Goal: Obtain resource: Download file/media

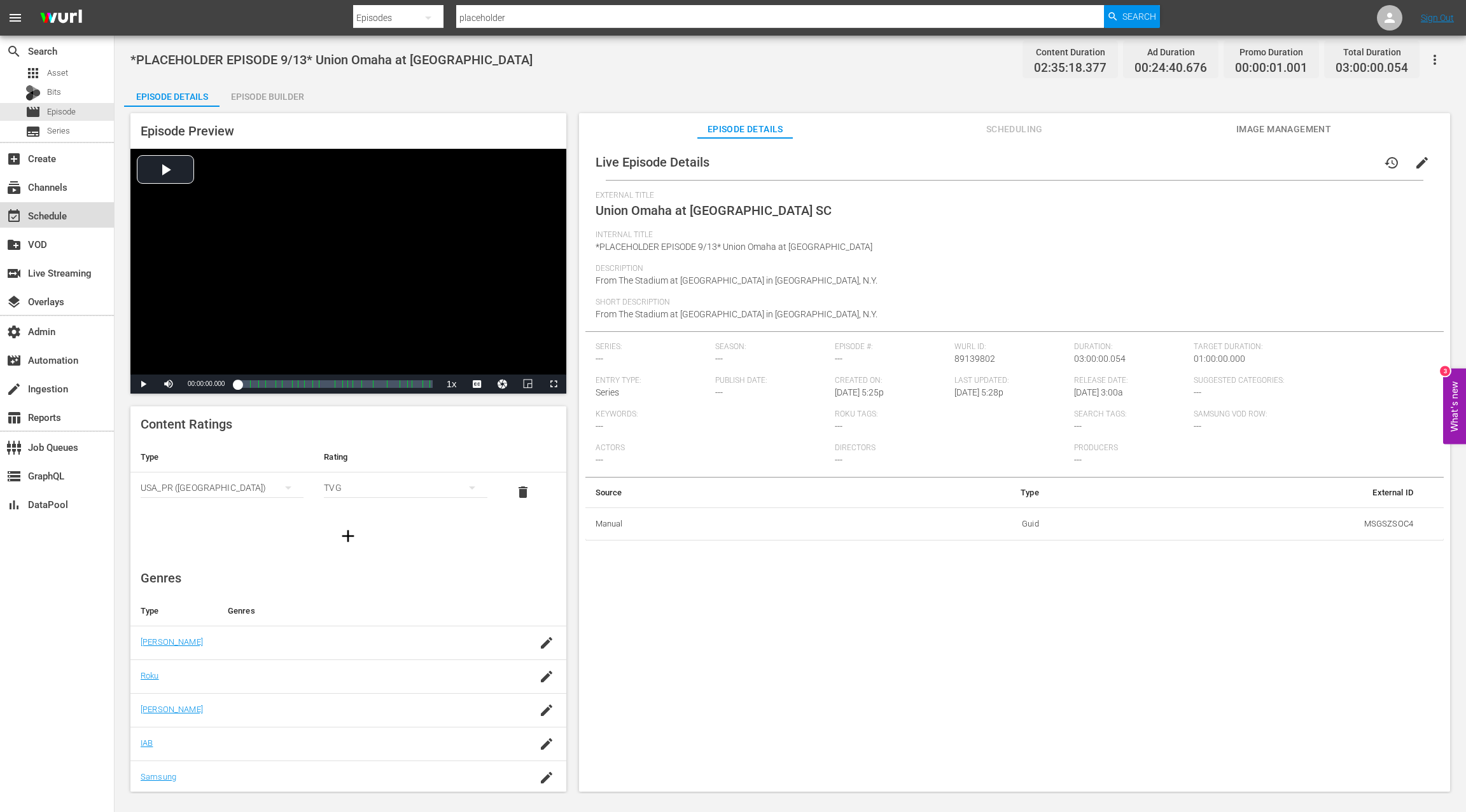
click at [55, 217] on div "event_available Schedule" at bounding box center [36, 214] width 71 height 12
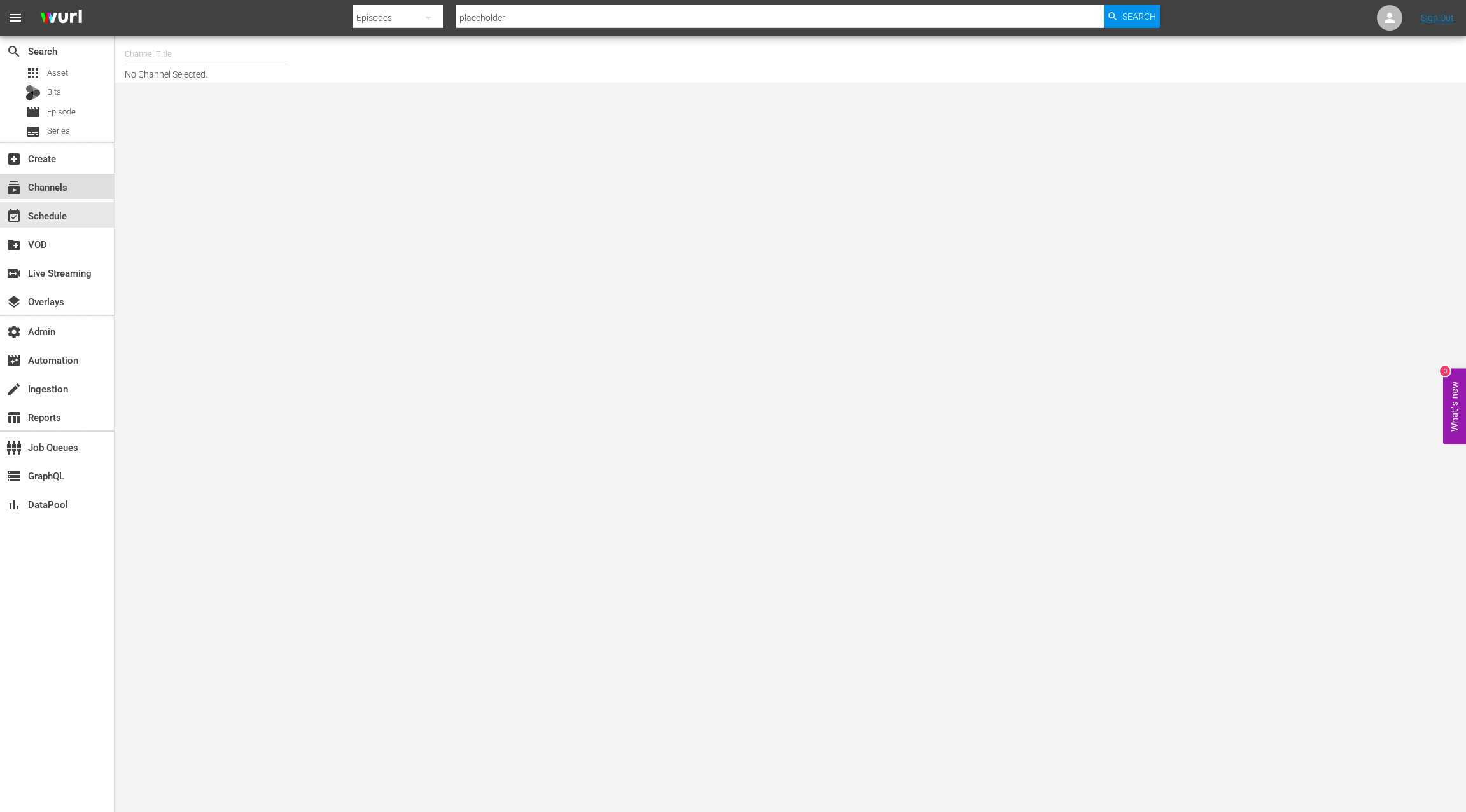
click at [78, 191] on div "subscriptions Channels" at bounding box center [57, 186] width 114 height 25
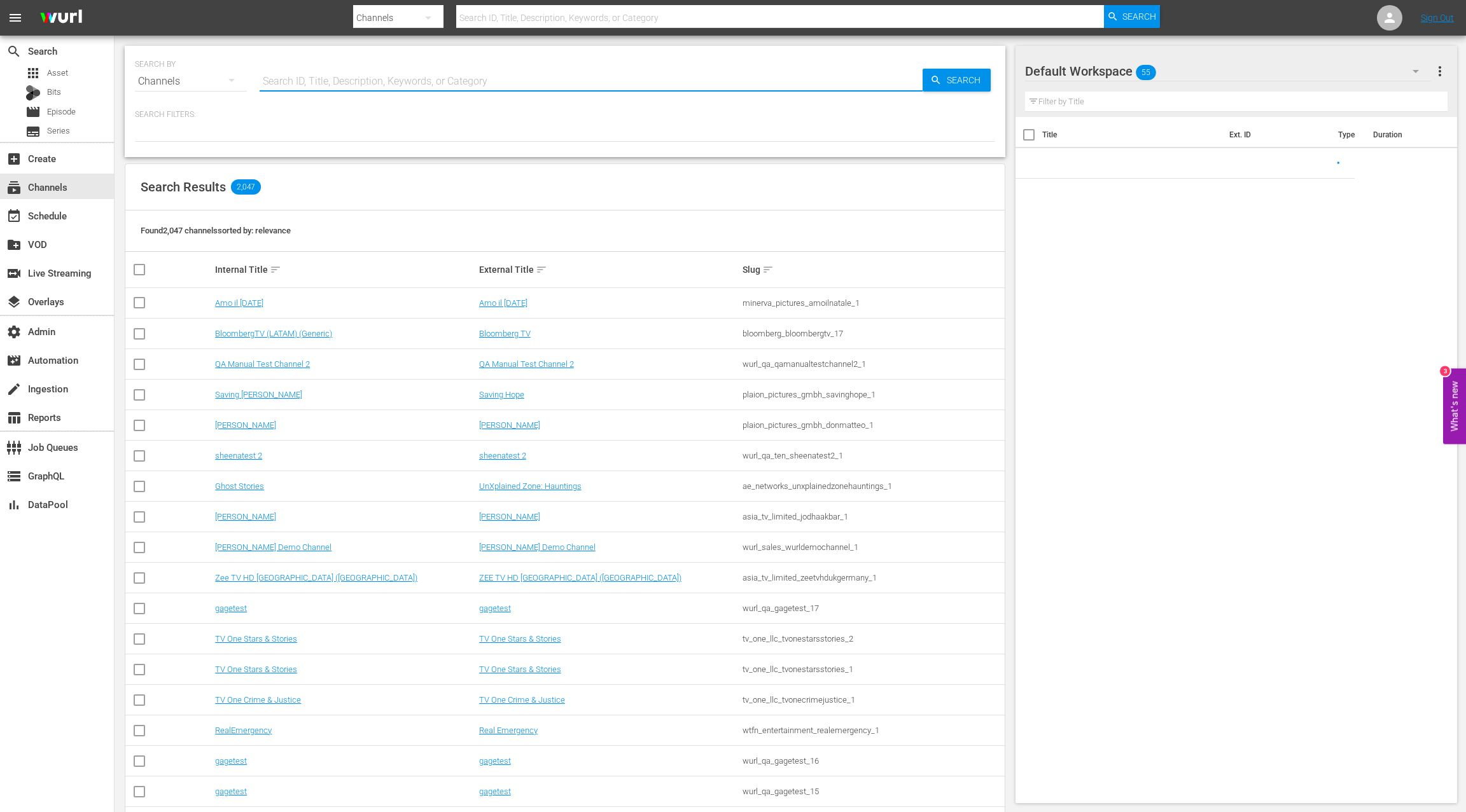
click at [306, 72] on input "text" at bounding box center [591, 81] width 663 height 30
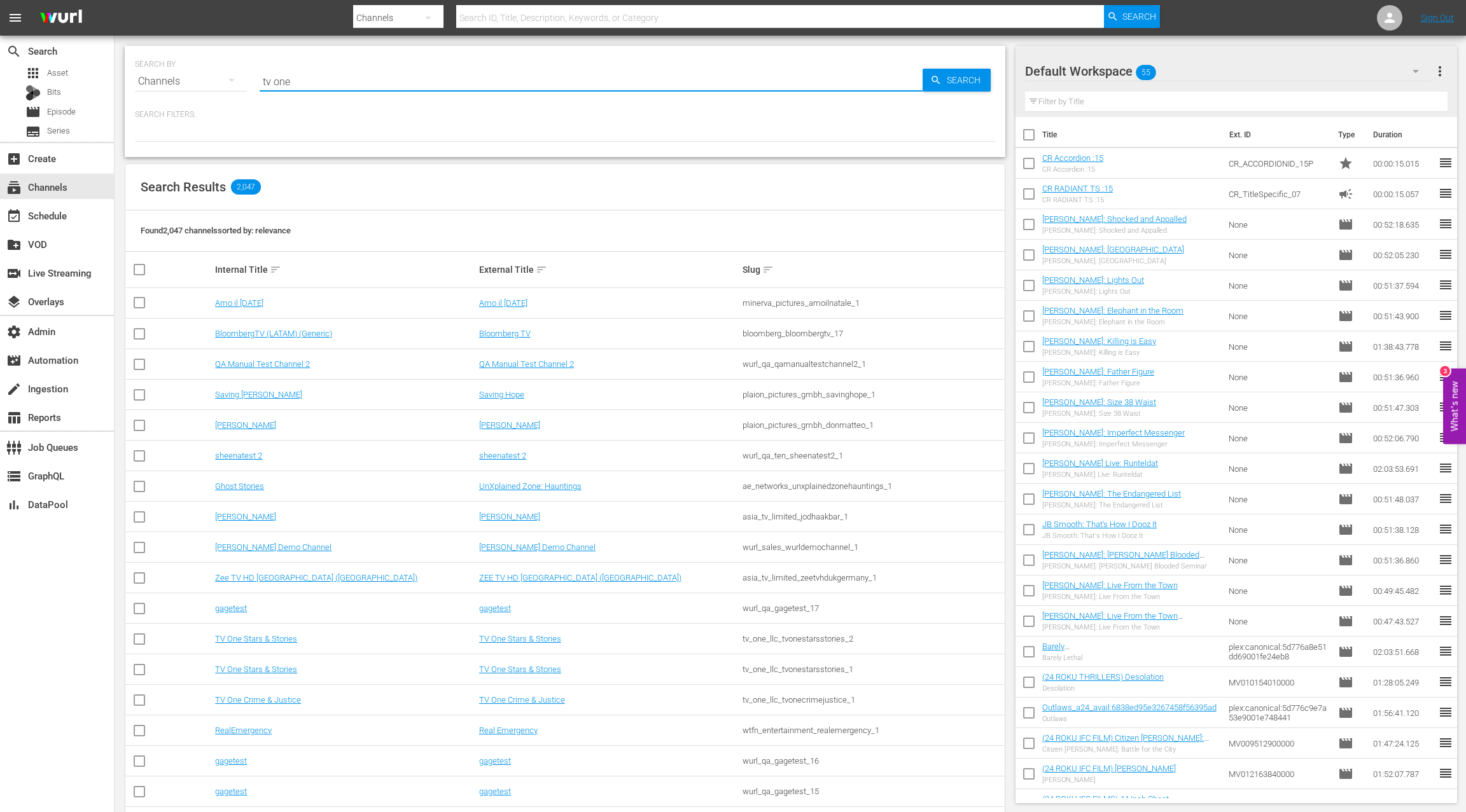
type input "tv one"
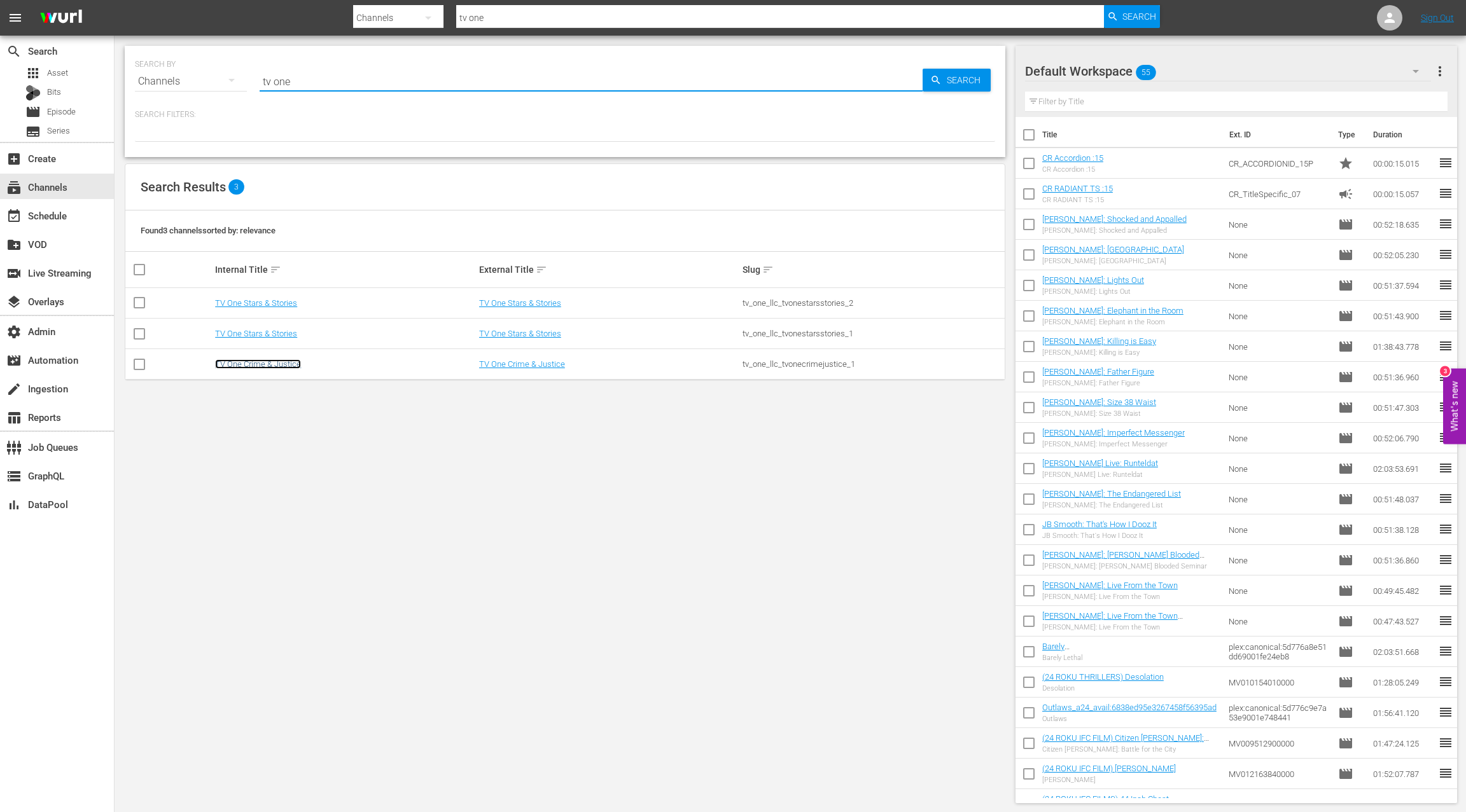
click at [286, 364] on link "TV One Crime & Justice" at bounding box center [258, 364] width 86 height 9
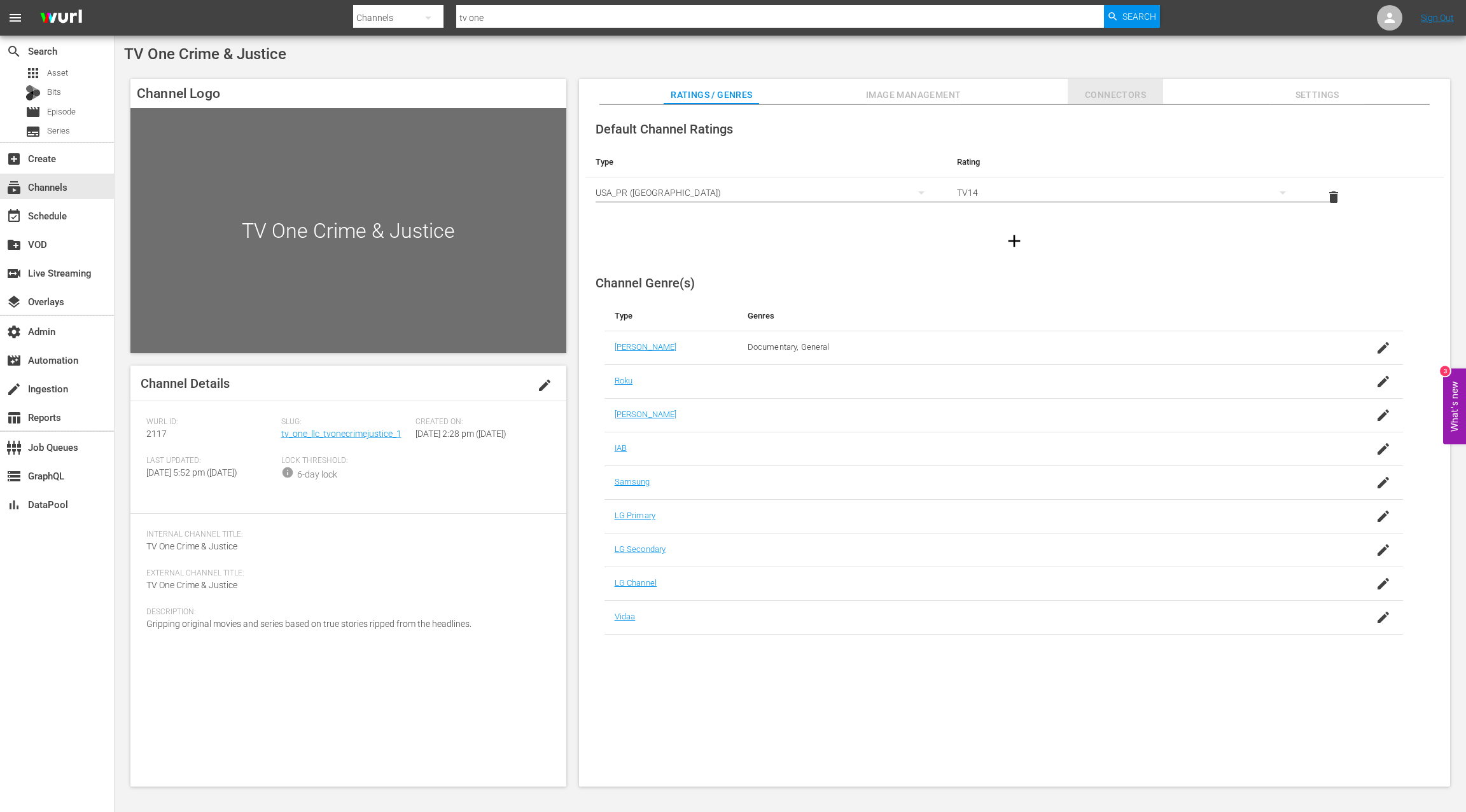
click at [1096, 94] on span "Connectors" at bounding box center [1116, 95] width 96 height 16
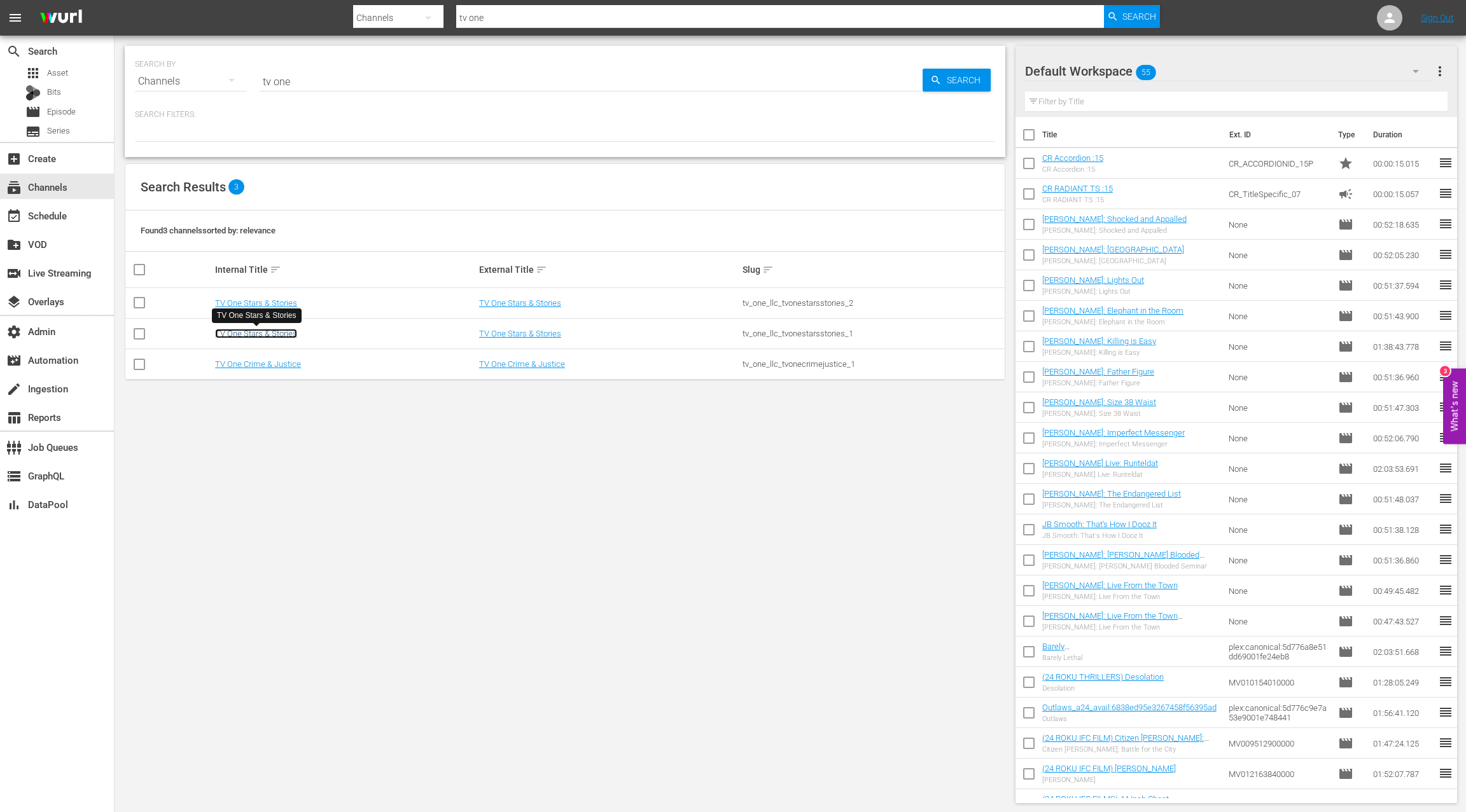
click at [275, 333] on link "TV One Stars & Stories" at bounding box center [256, 333] width 82 height 9
click at [267, 303] on link "TV One Stars & Stories" at bounding box center [256, 303] width 82 height 9
click at [285, 335] on link "TV One Stars & Stories" at bounding box center [256, 333] width 82 height 9
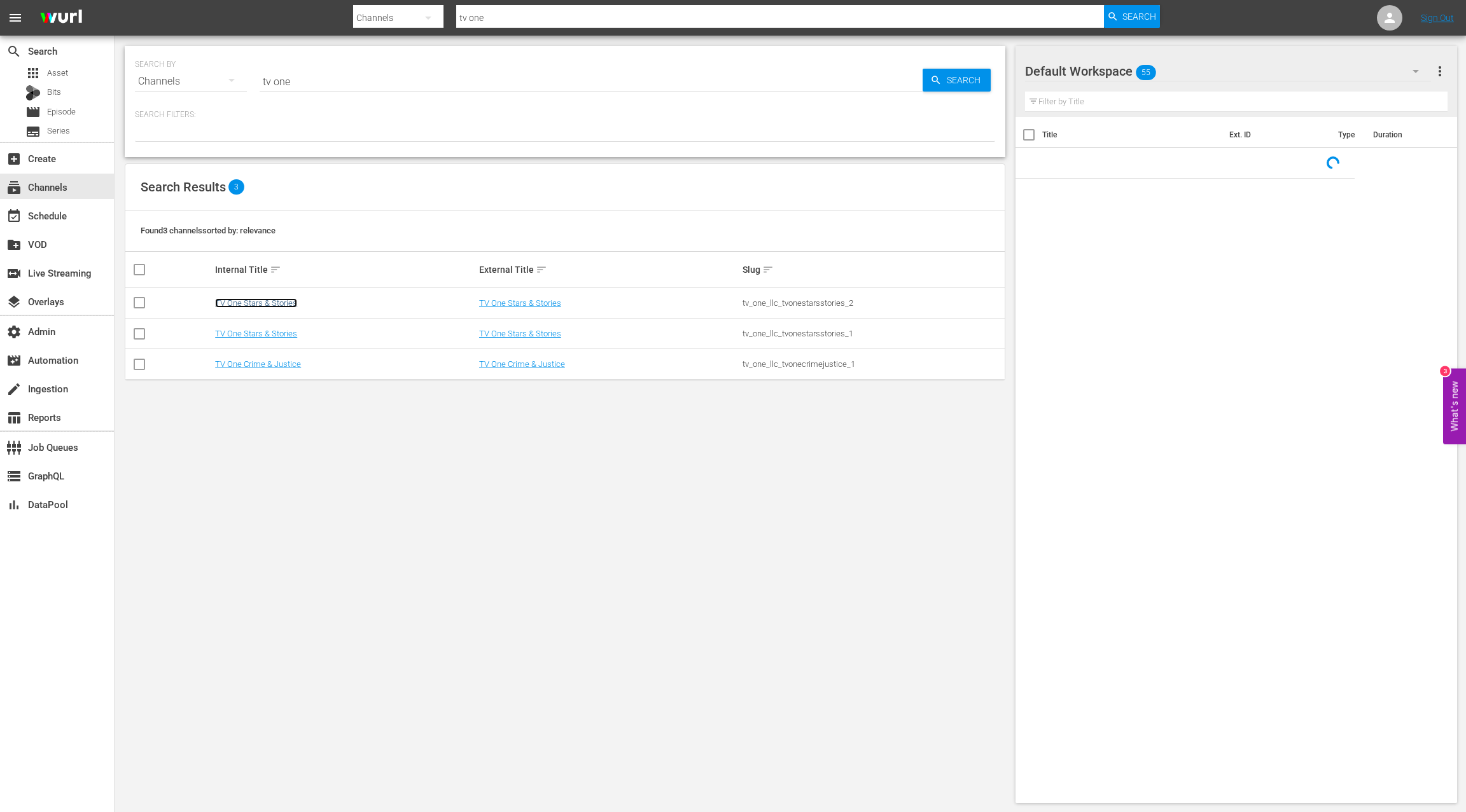
click at [258, 301] on link "TV One Stars & Stories" at bounding box center [256, 303] width 82 height 9
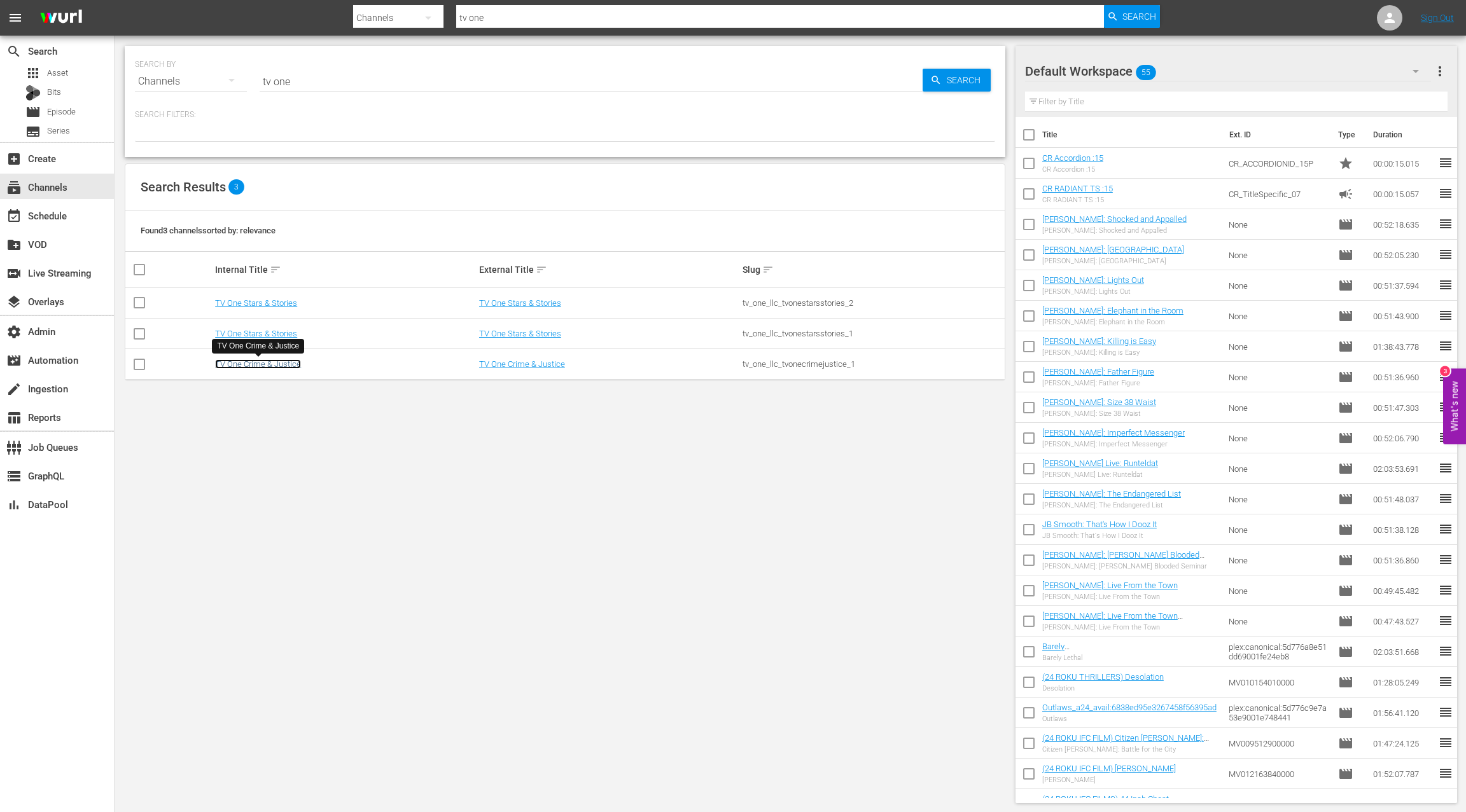
click at [288, 366] on link "TV One Crime & Justice" at bounding box center [258, 364] width 86 height 9
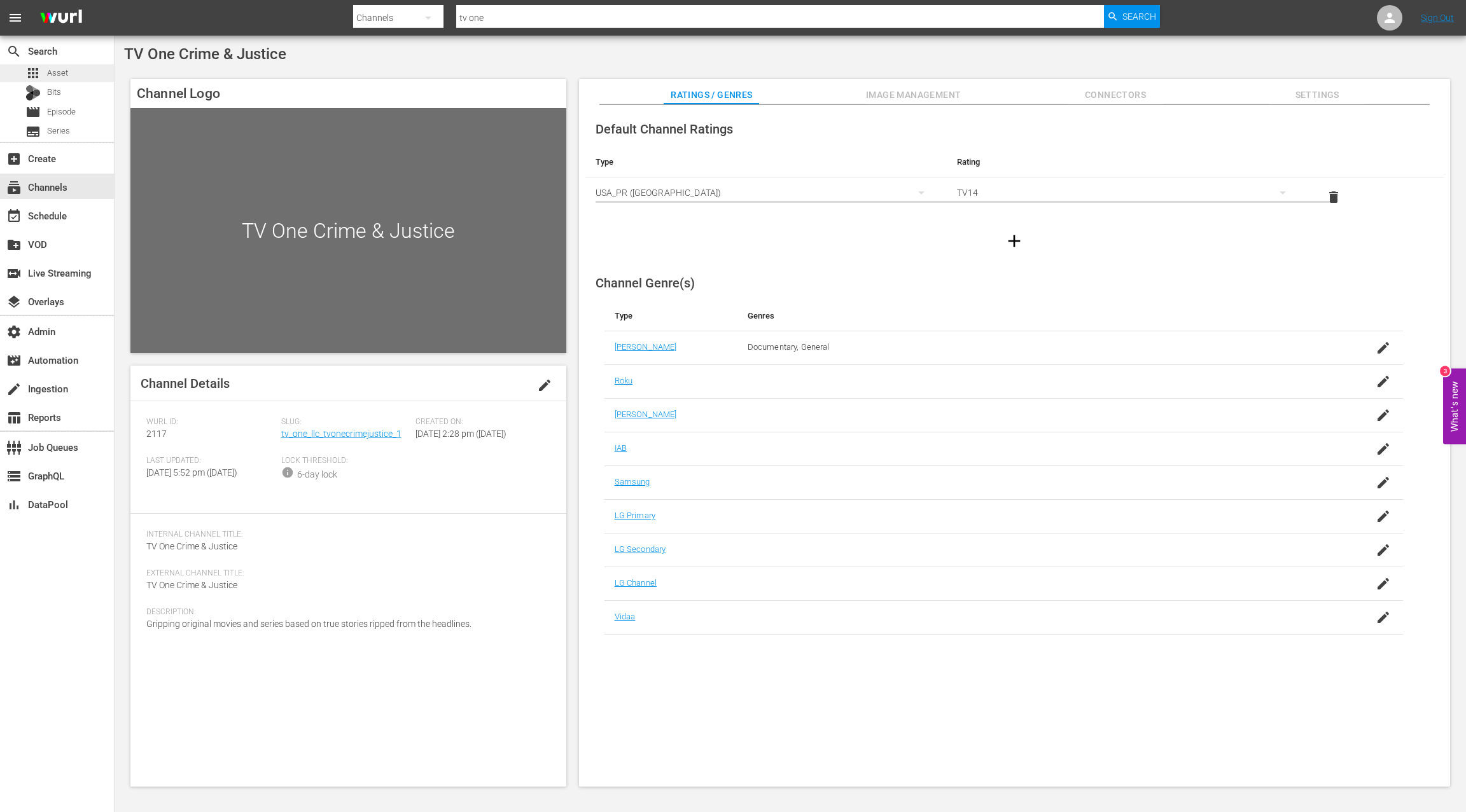
click at [72, 76] on div "apps Asset" at bounding box center [57, 73] width 114 height 18
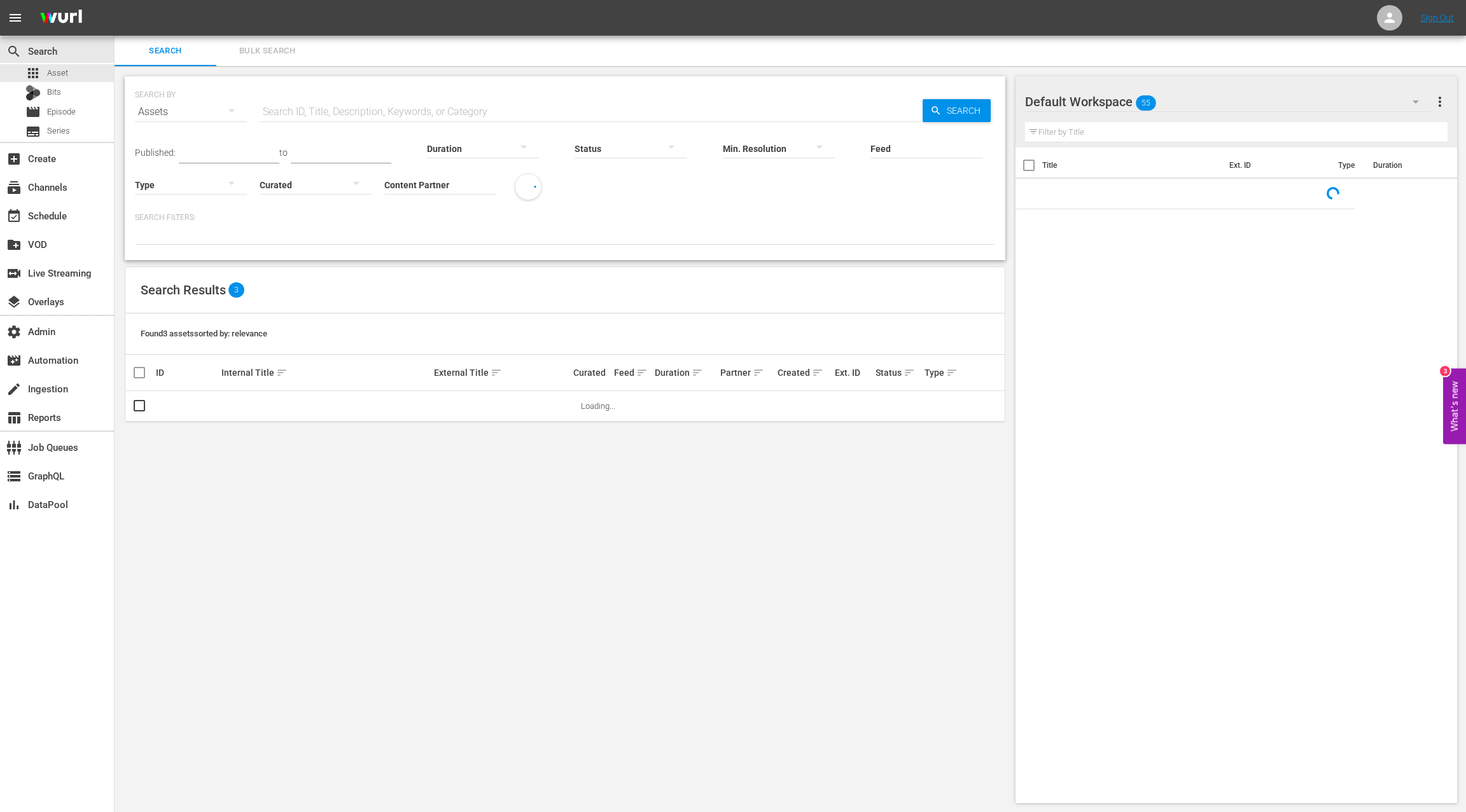
click at [409, 183] on input "Content Partner" at bounding box center [440, 185] width 112 height 46
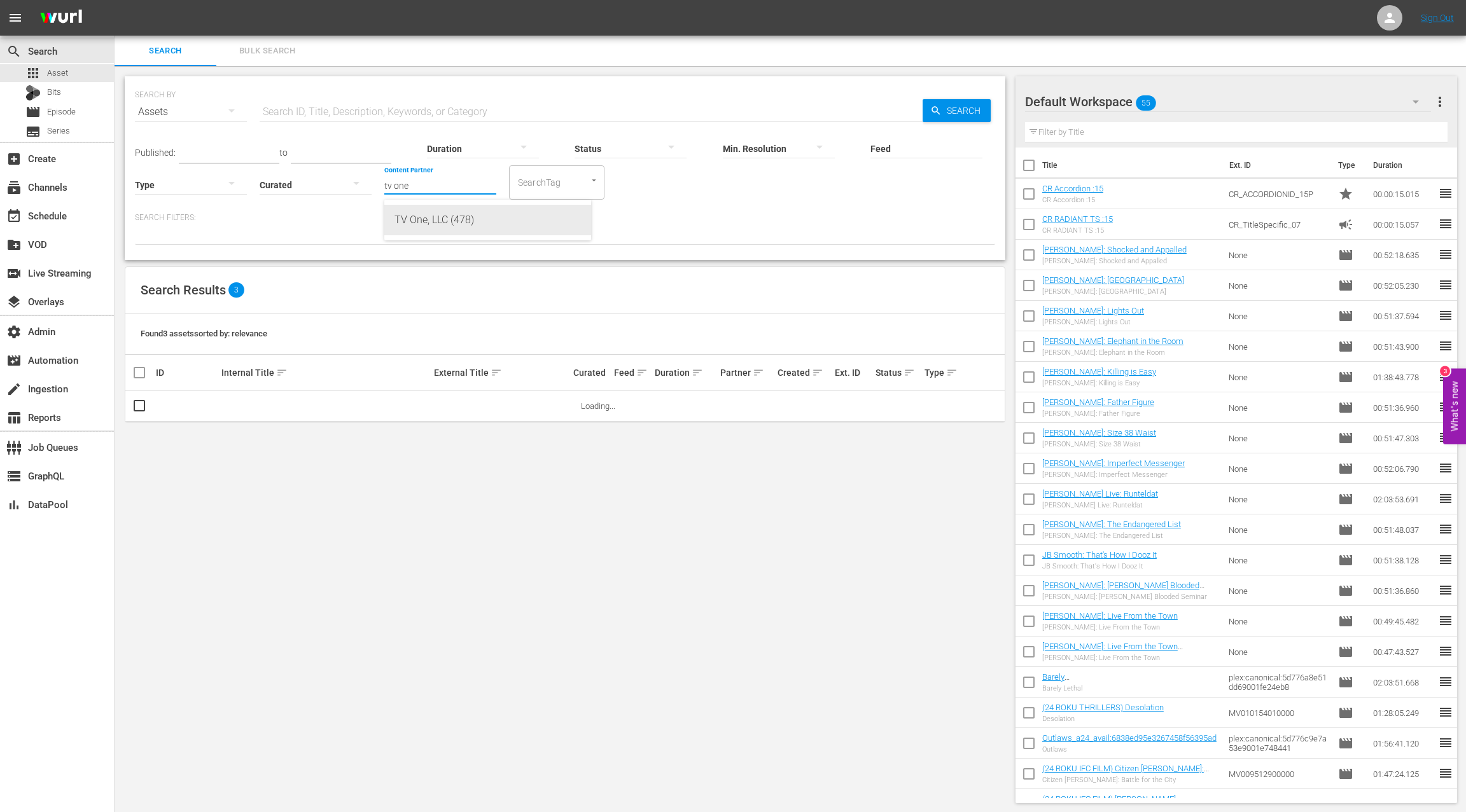
click at [446, 225] on div "TV One, LLC (478)" at bounding box center [487, 220] width 186 height 30
type input "TV One, LLC (478)"
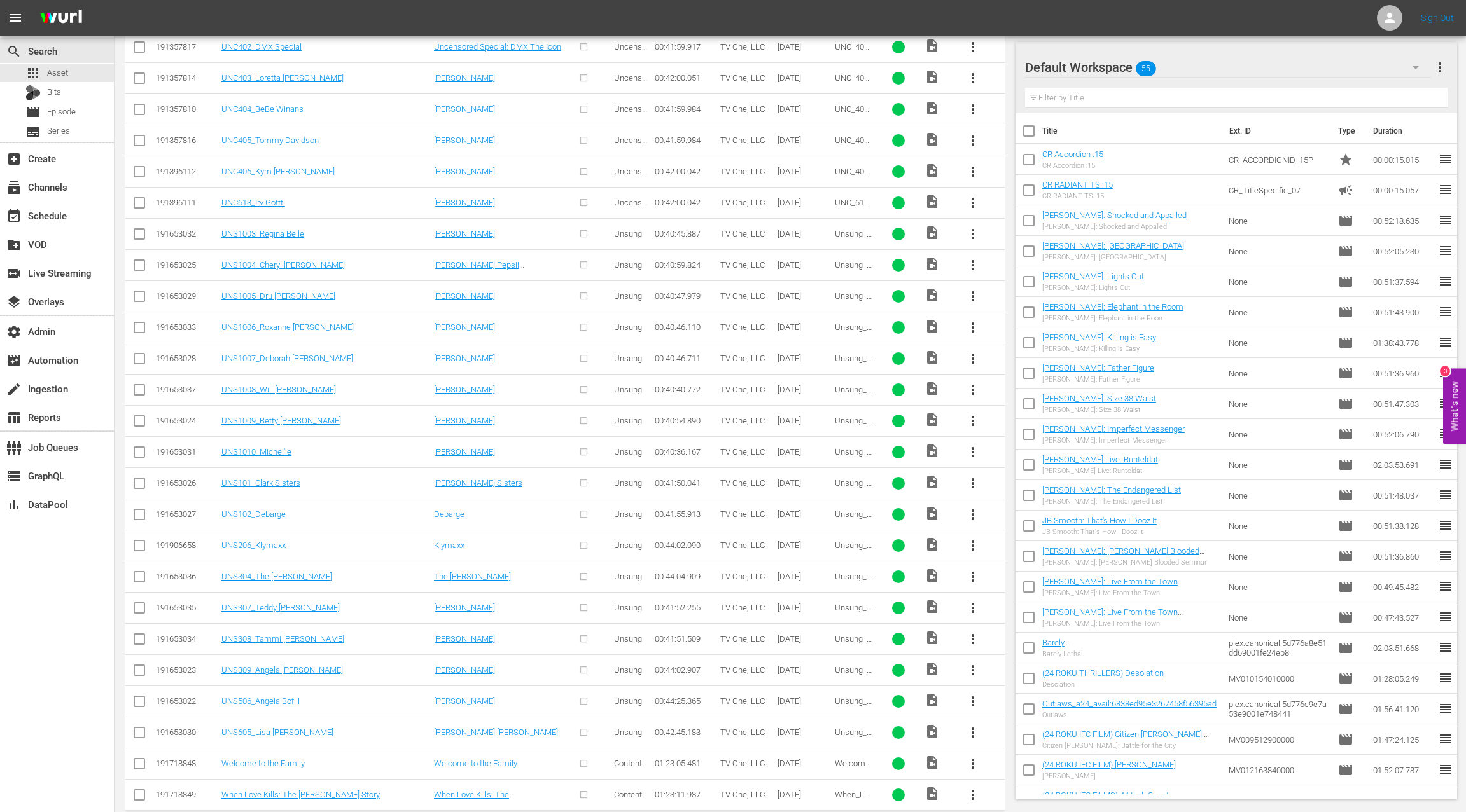
scroll to position [2541, 0]
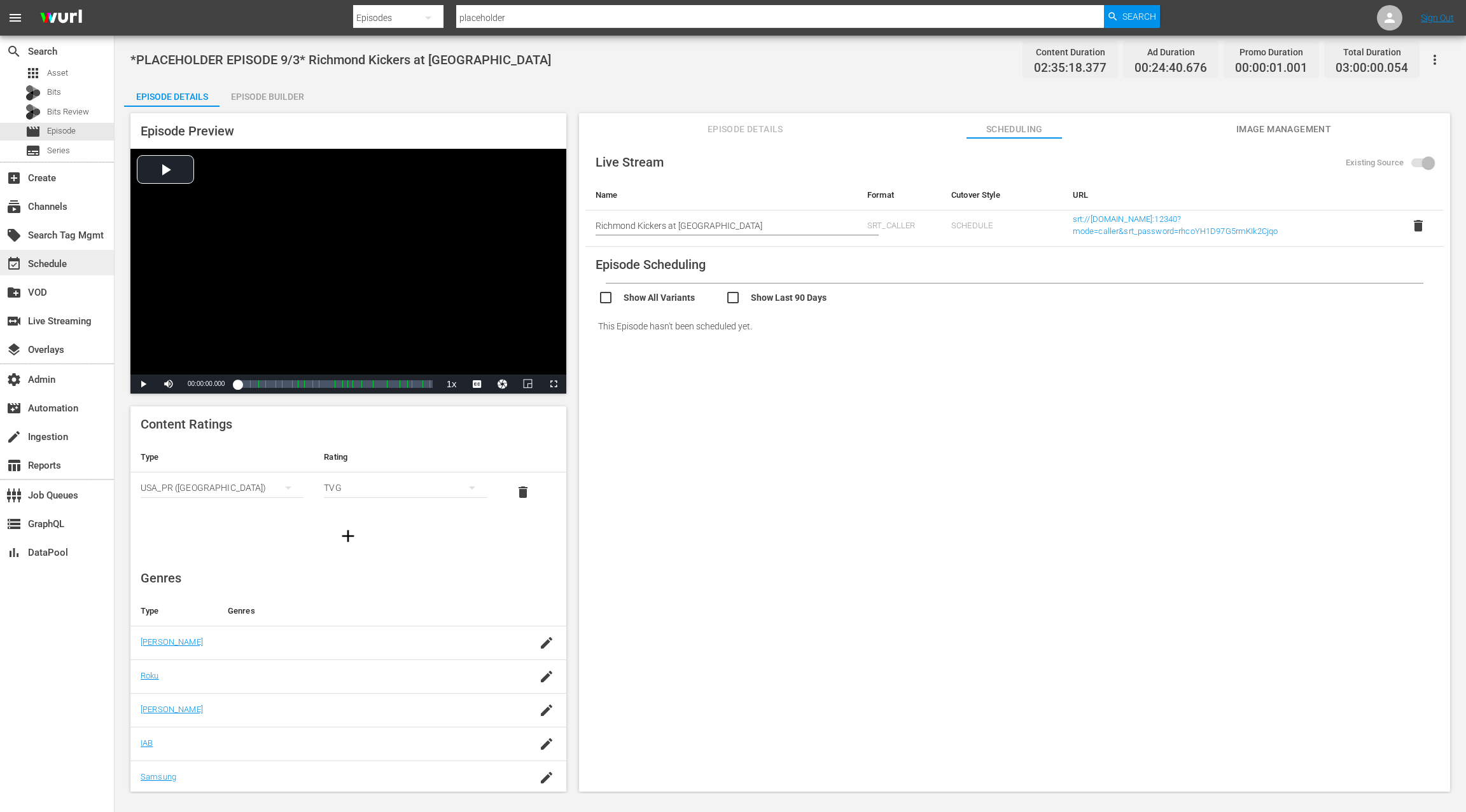
click at [73, 264] on div "event_available Schedule" at bounding box center [57, 262] width 114 height 25
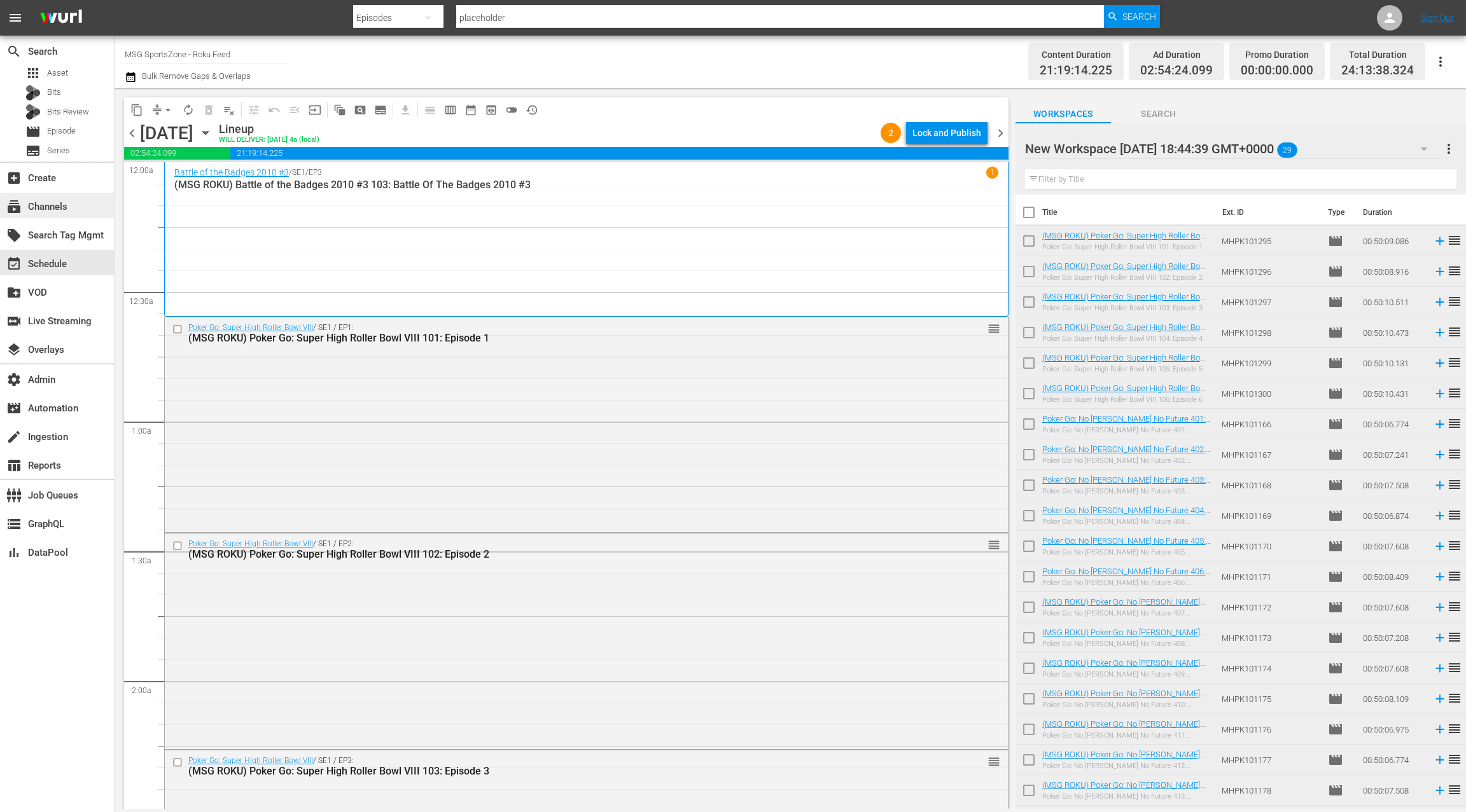
click at [65, 211] on div "subscriptions Channels" at bounding box center [36, 205] width 71 height 12
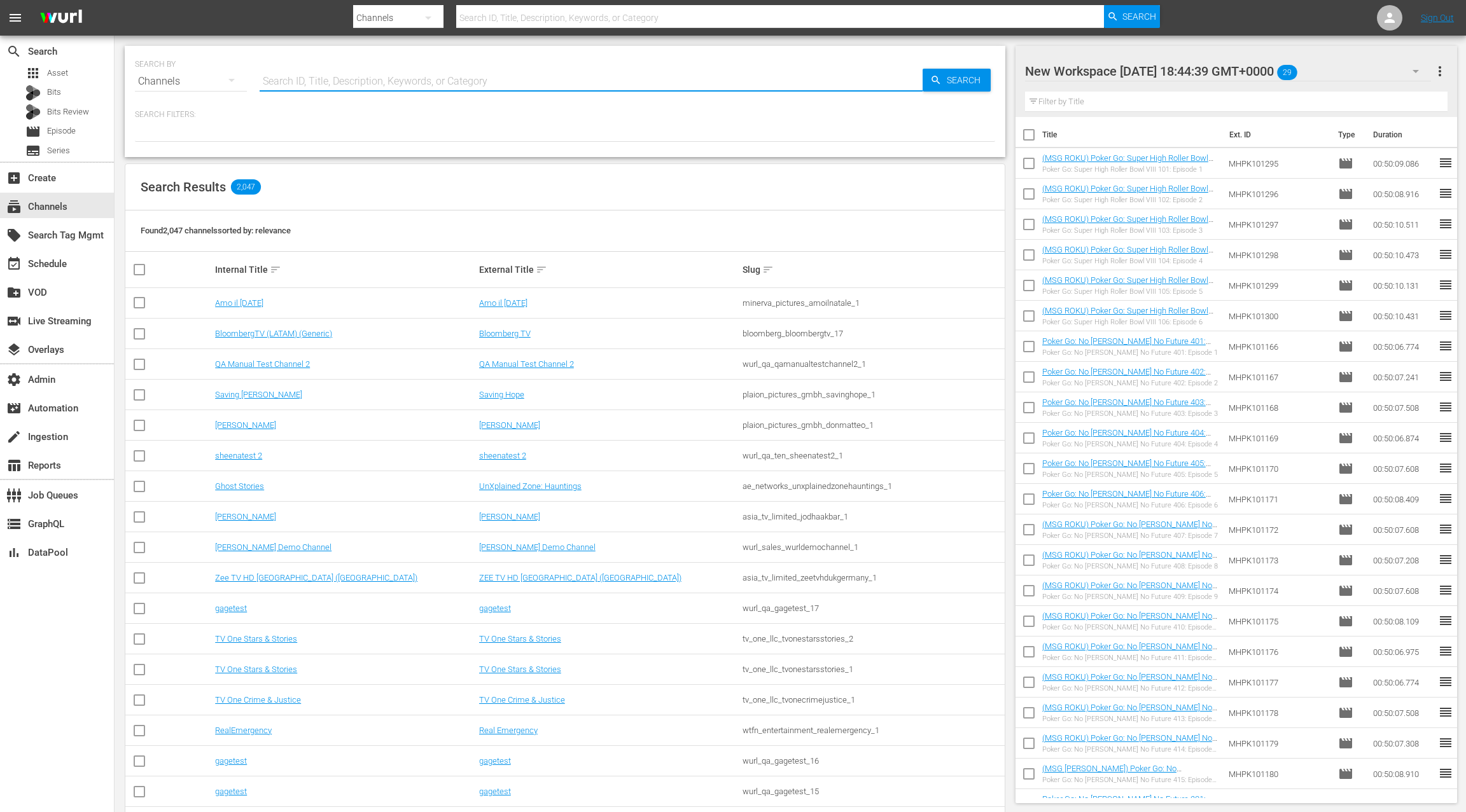
click at [278, 81] on input "text" at bounding box center [591, 81] width 663 height 30
type input "msg"
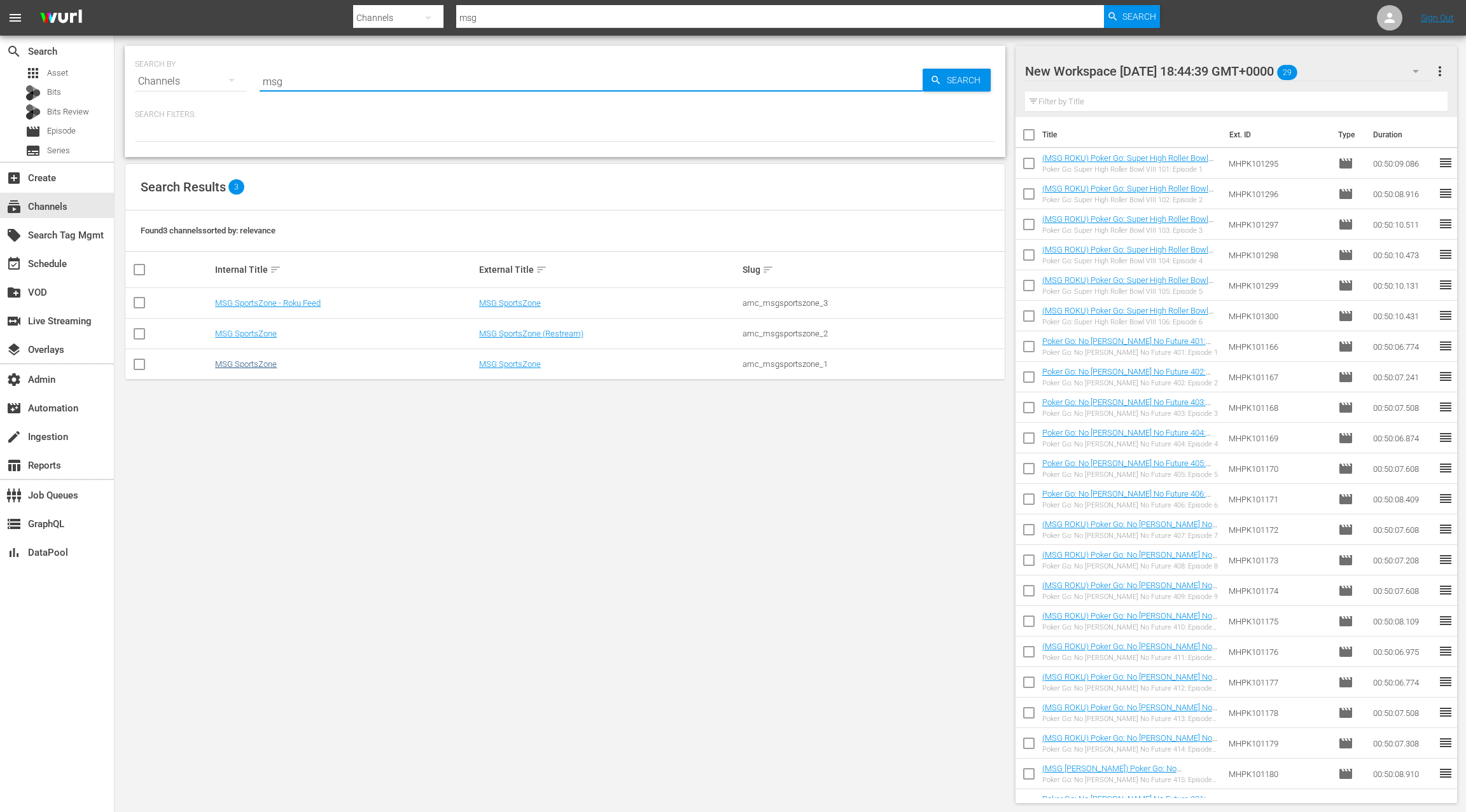
type input "msg"
click at [262, 363] on link "MSG SportsZone" at bounding box center [246, 364] width 62 height 9
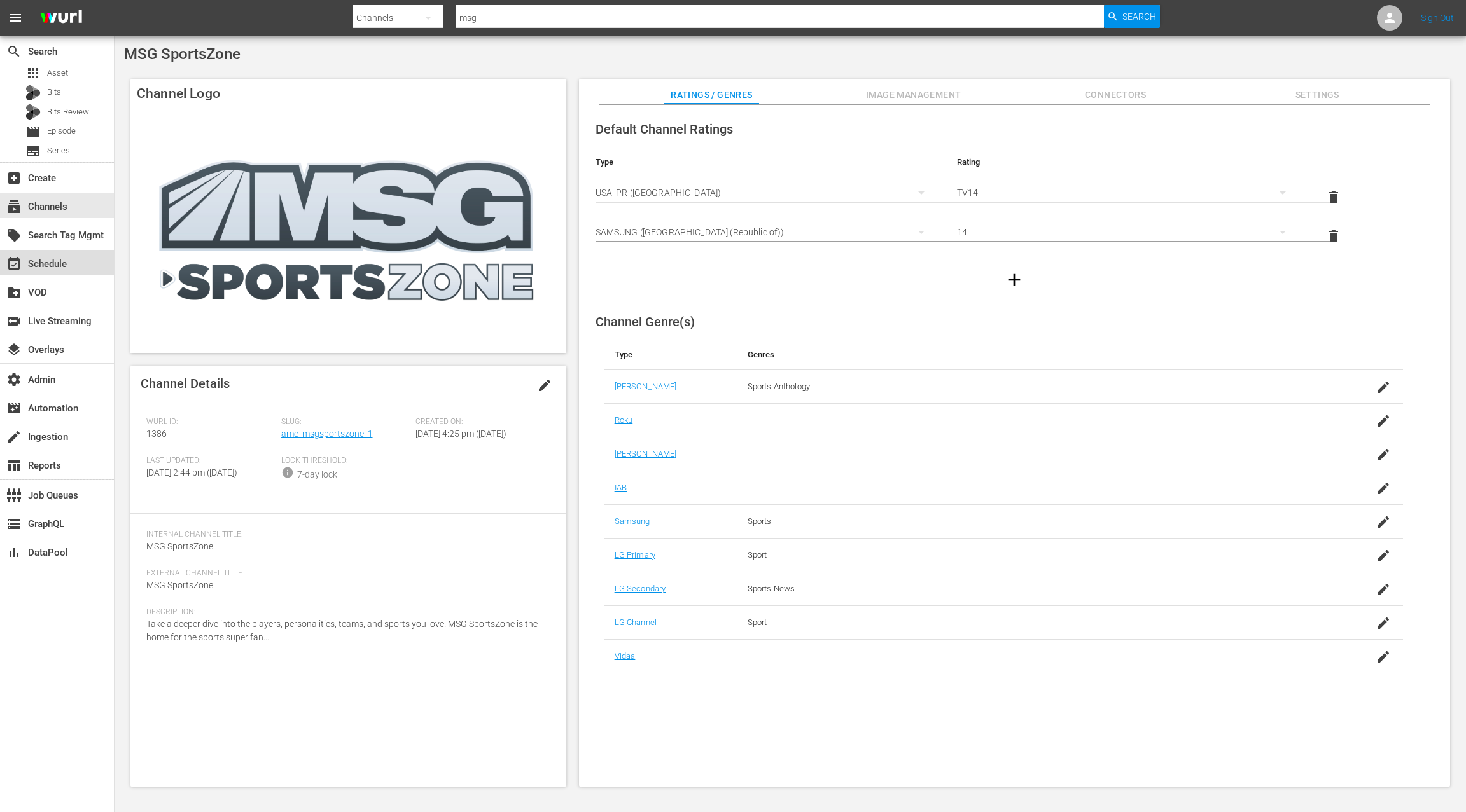
click at [70, 269] on div "event_available Schedule" at bounding box center [57, 262] width 114 height 25
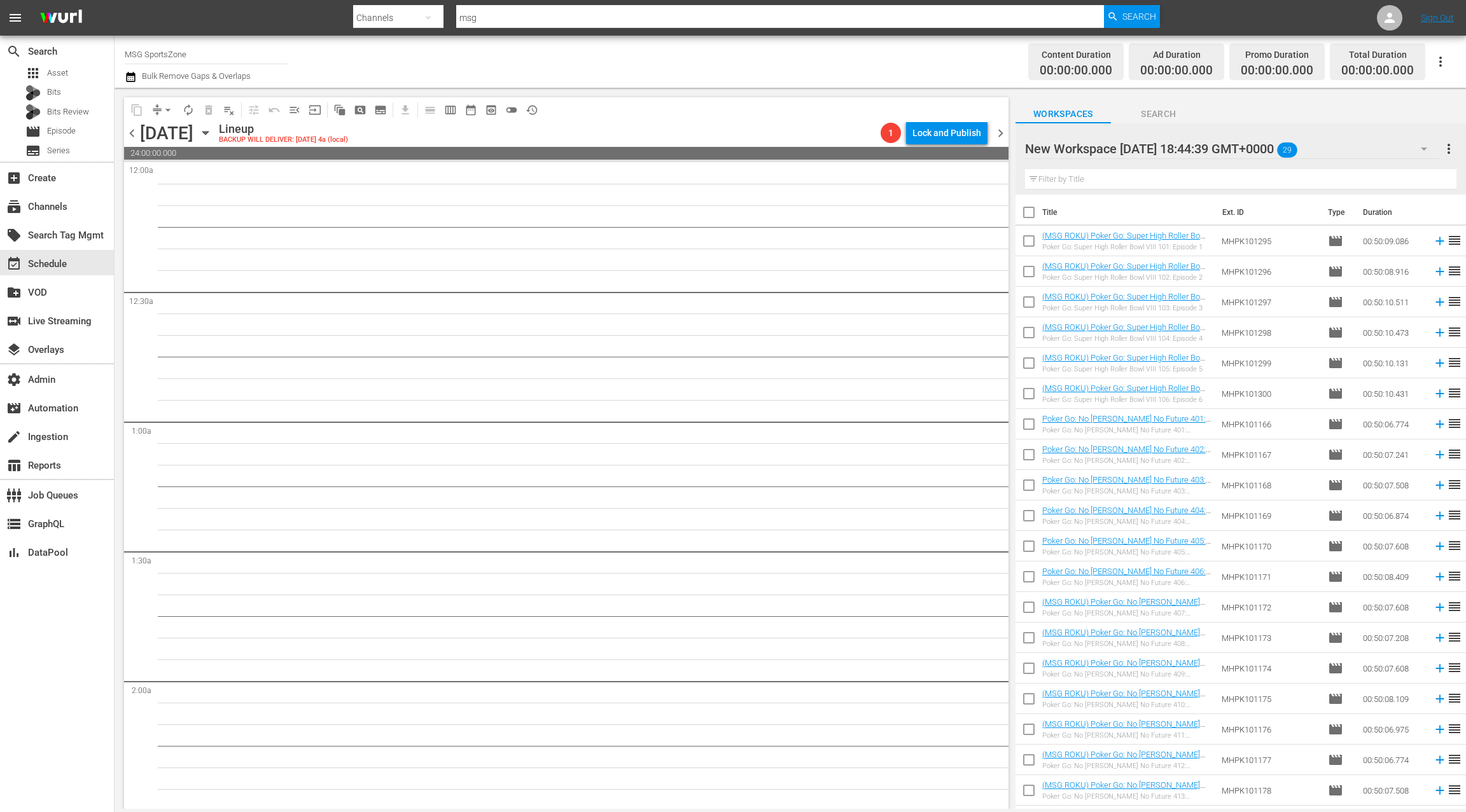
click at [212, 136] on icon "button" at bounding box center [205, 133] width 14 height 14
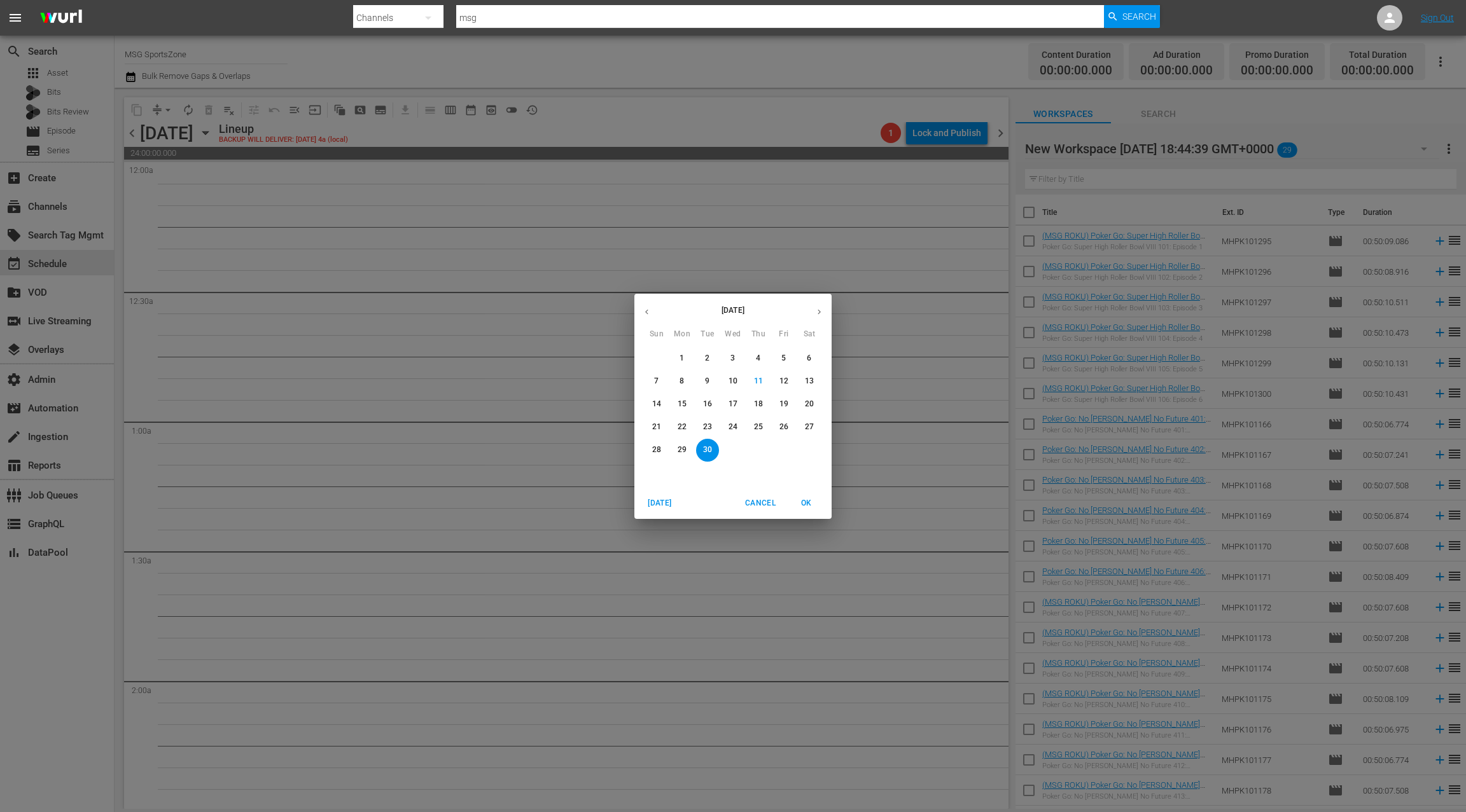
click at [659, 430] on p "21" at bounding box center [657, 427] width 9 height 11
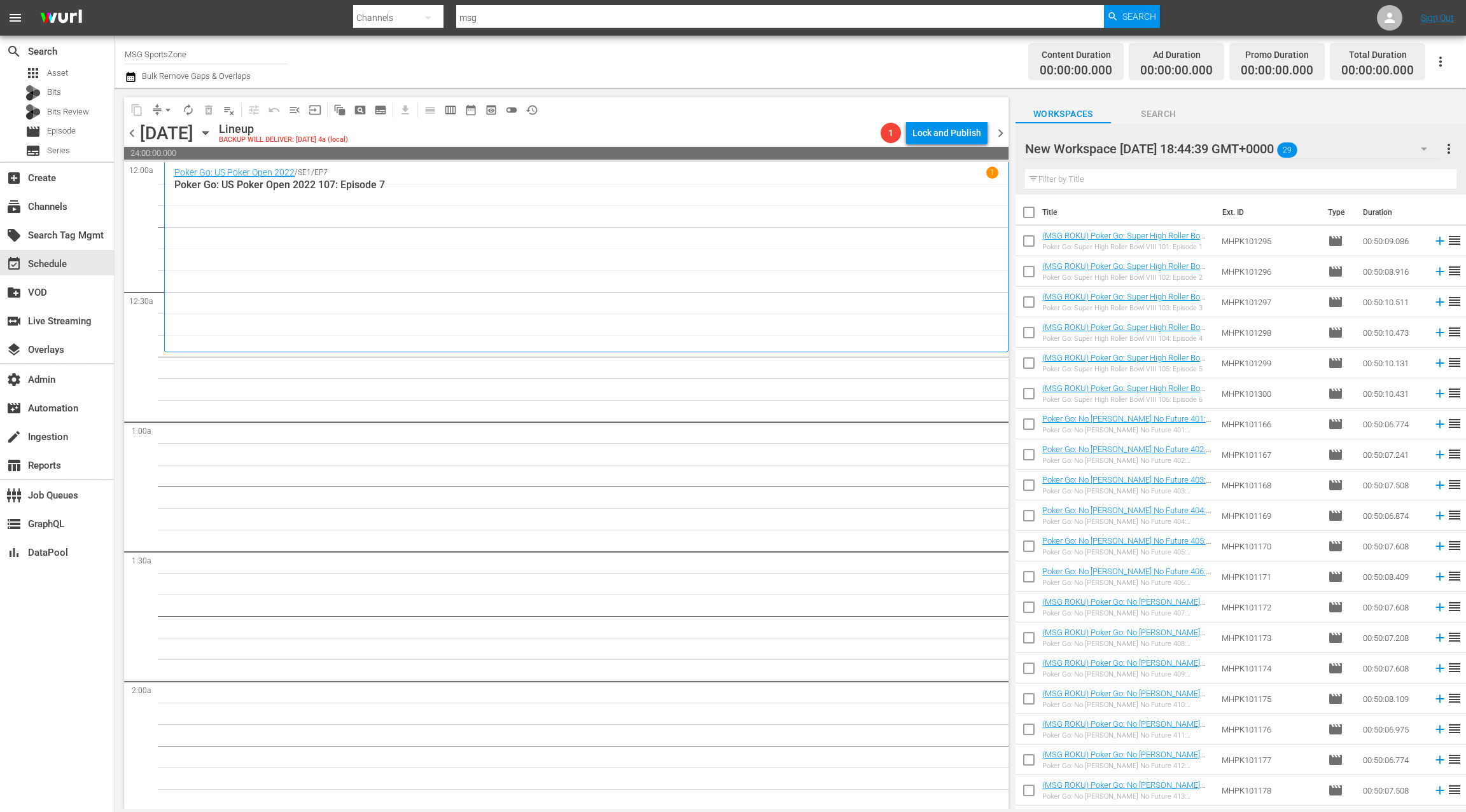
click at [137, 133] on span "chevron_left" at bounding box center [132, 133] width 16 height 16
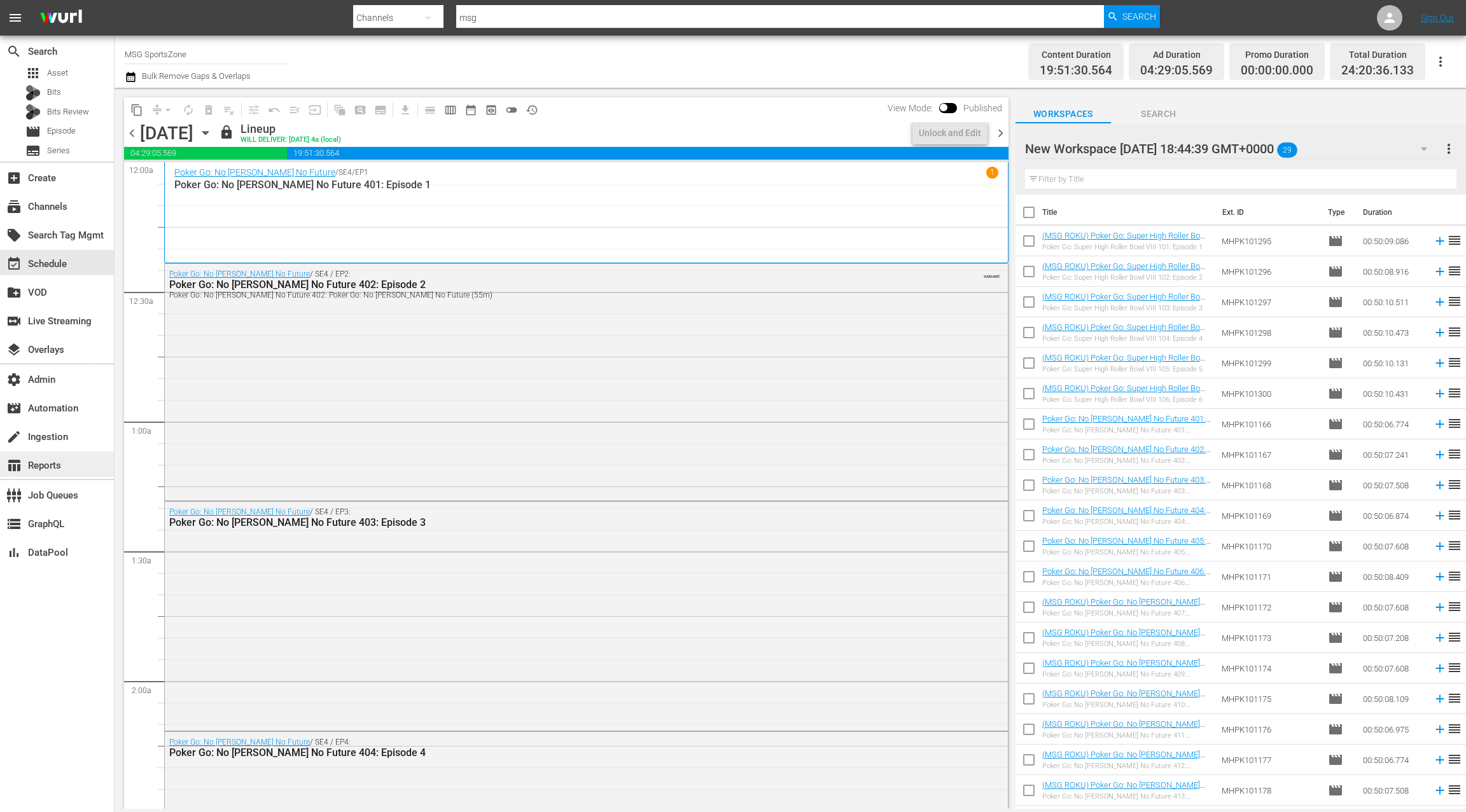
click at [62, 460] on div "table_chart Reports" at bounding box center [36, 464] width 71 height 12
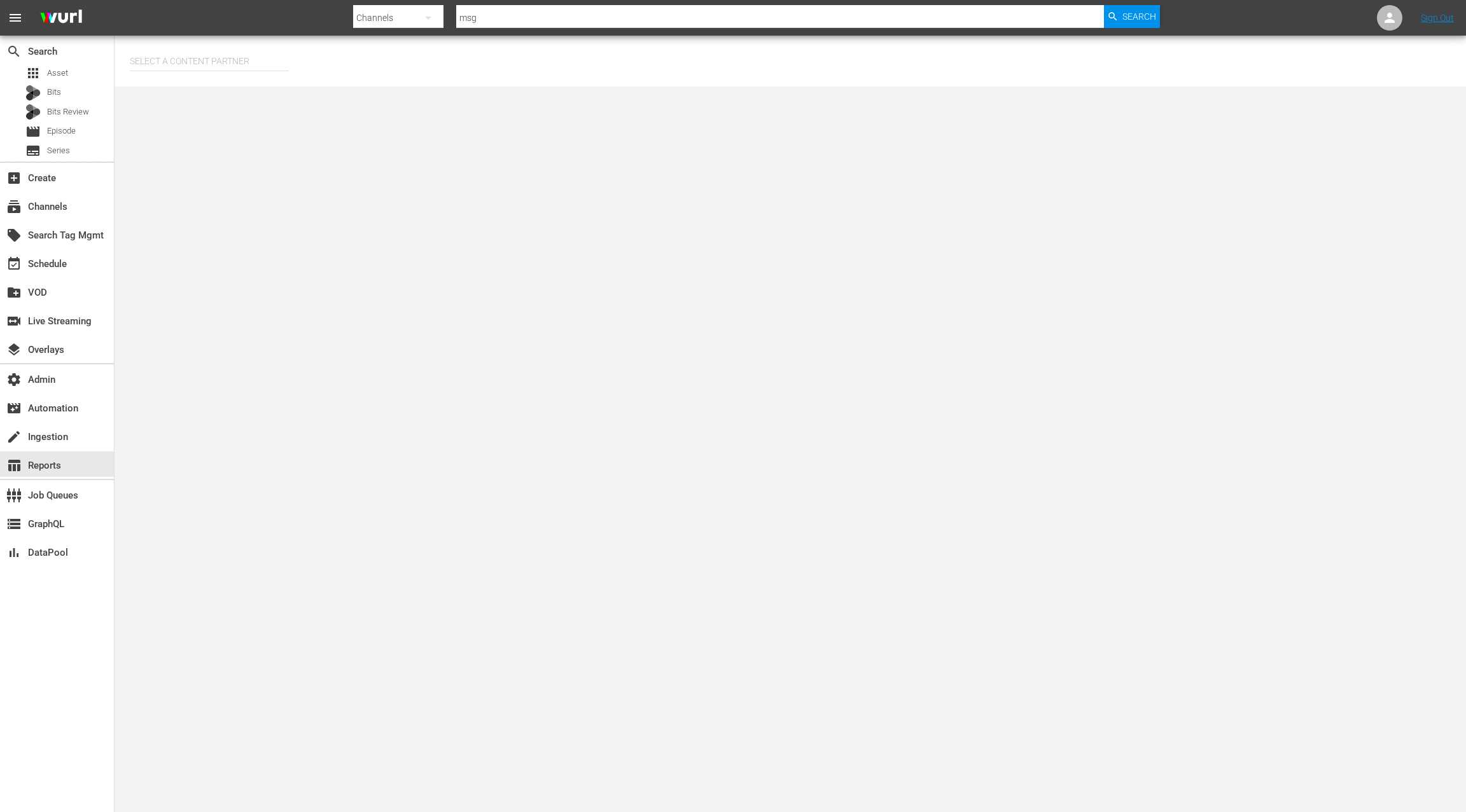
click at [224, 67] on input "text" at bounding box center [209, 61] width 159 height 30
click at [239, 96] on div "AMC Networks (138)" at bounding box center [233, 96] width 186 height 30
type input "AMC Networks (138)"
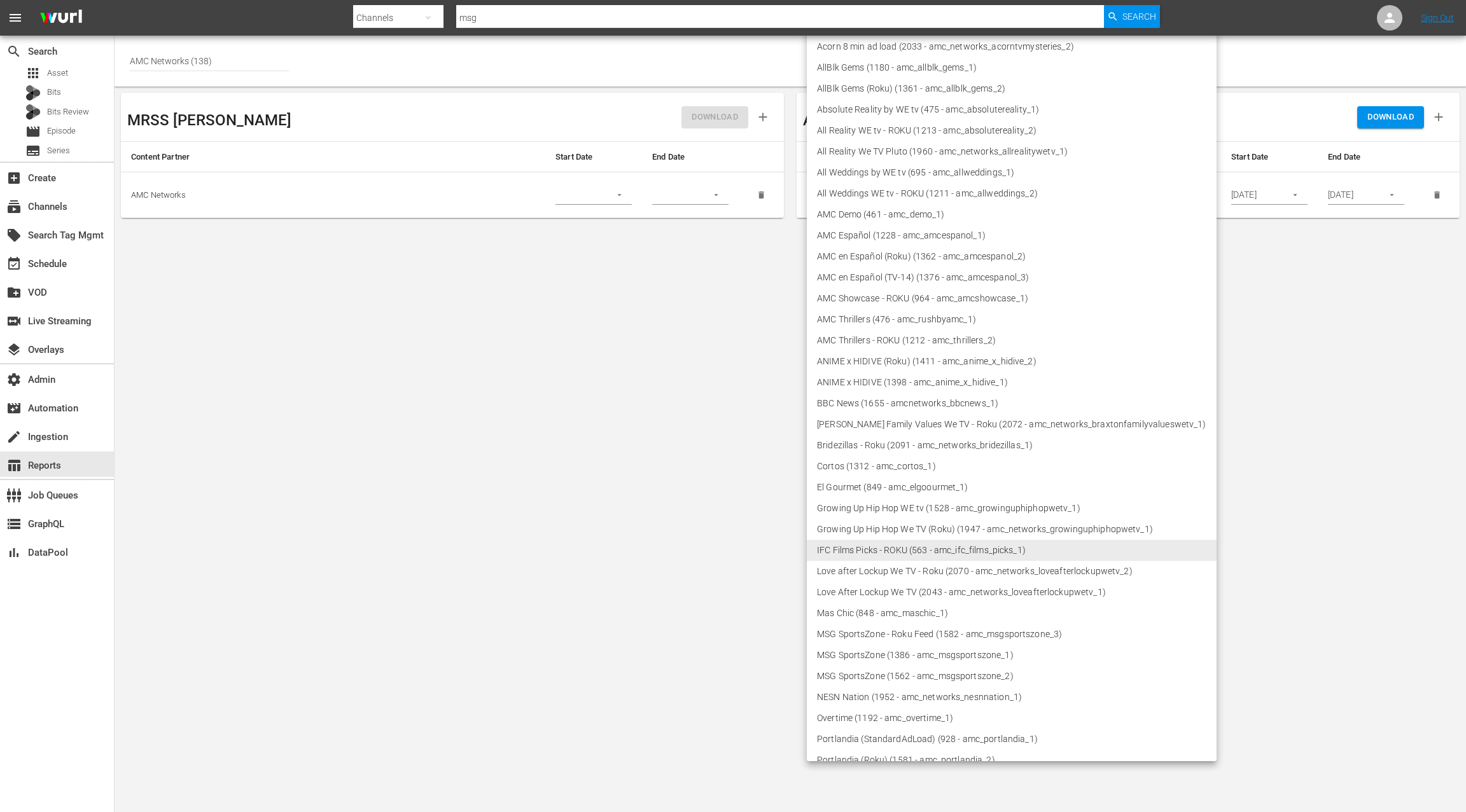
click at [983, 194] on body "menu Search By Channels Search ID, Title, Description, Keywords, or Category ms…" at bounding box center [733, 406] width 1466 height 812
click at [977, 658] on li "MSG SportsZone (1386 - amc_msgsportszone_1)" at bounding box center [1012, 655] width 410 height 21
type input "1386"
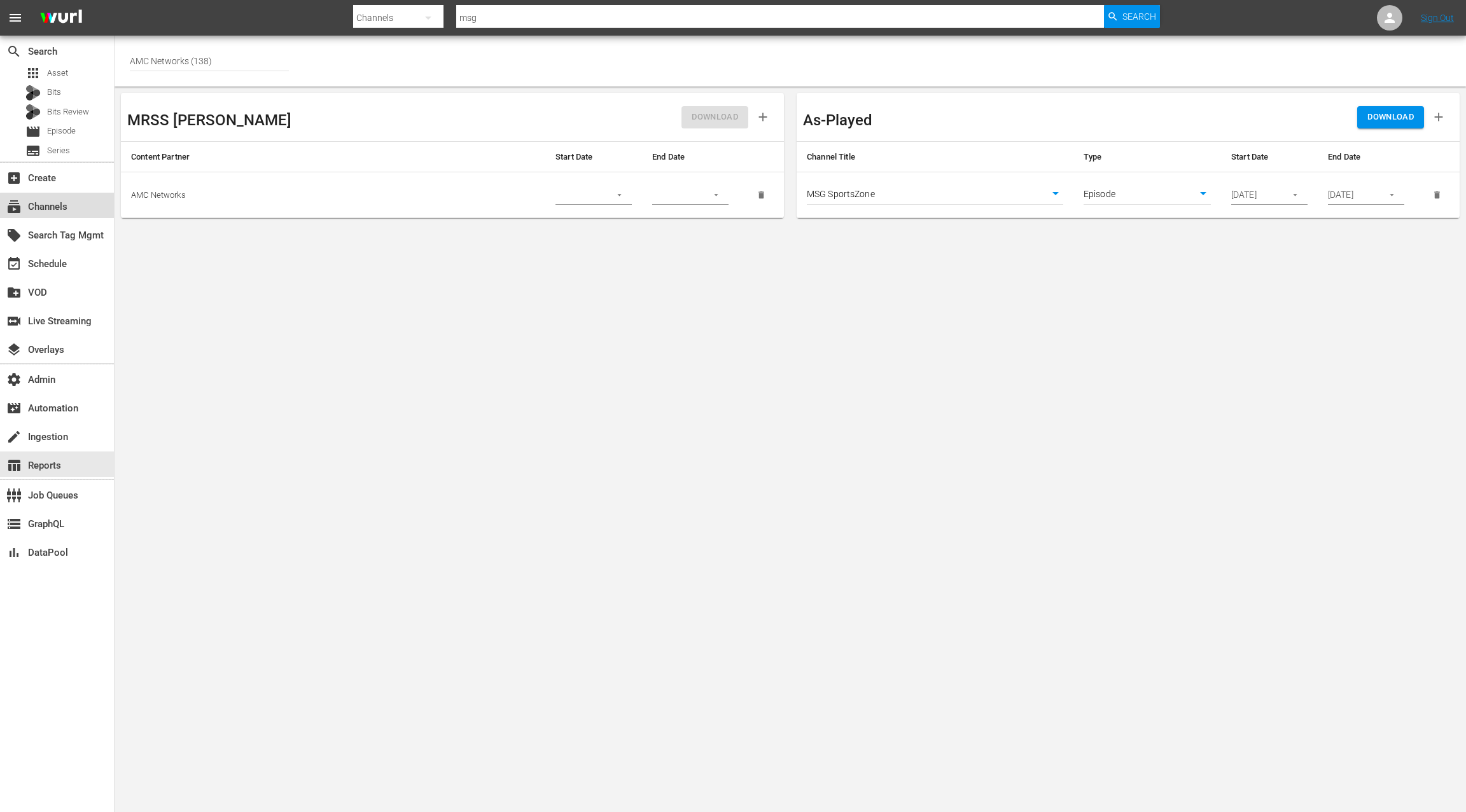
click at [66, 206] on div "subscriptions Channels" at bounding box center [36, 205] width 71 height 12
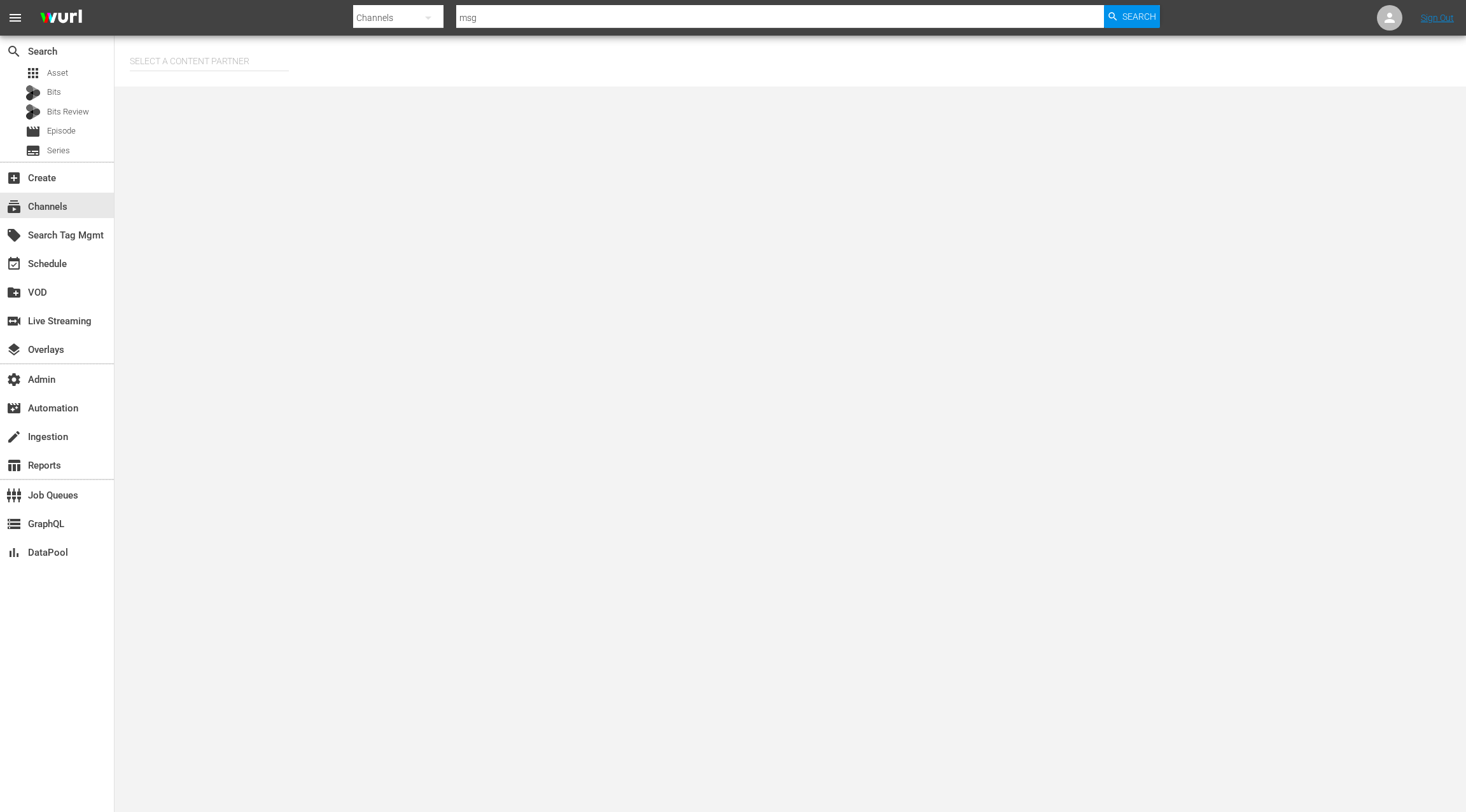
click at [198, 52] on input "text" at bounding box center [209, 61] width 159 height 30
click at [235, 93] on div "AMC Networks (138)" at bounding box center [233, 96] width 186 height 30
type input "AMC Networks (138)"
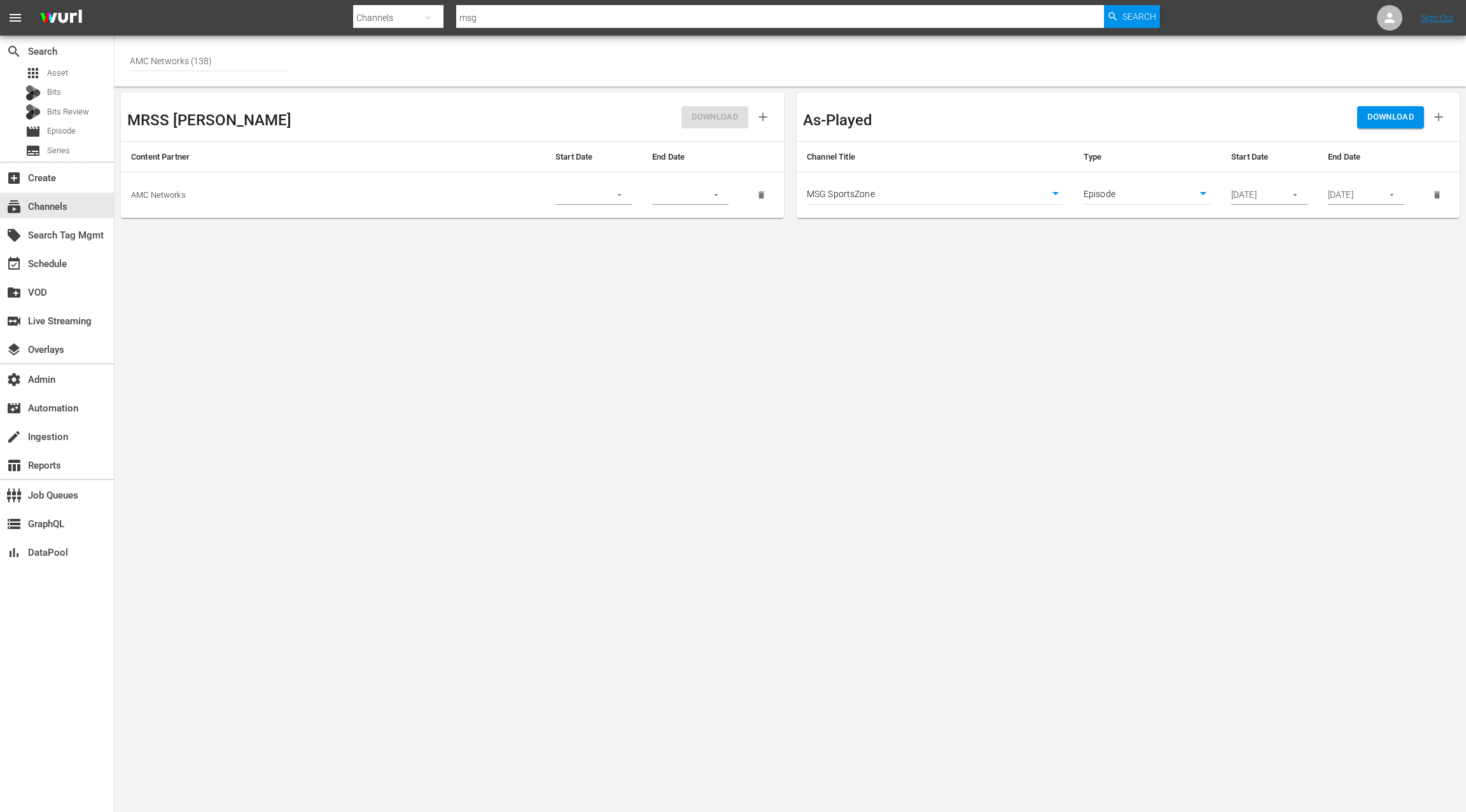
click at [980, 197] on body "menu Search By Channels Search ID, Title, Description, Keywords, or Category ms…" at bounding box center [733, 406] width 1466 height 812
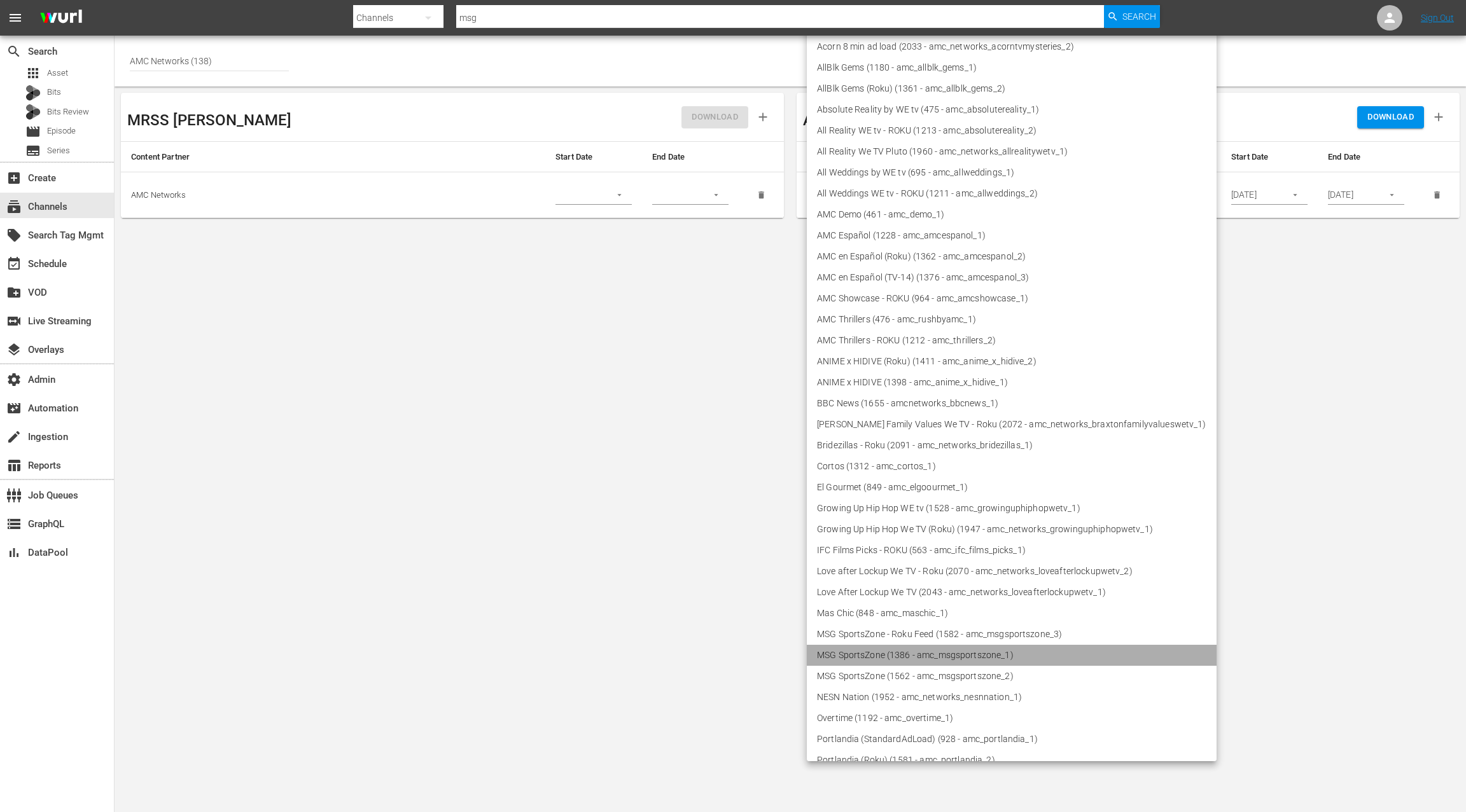
click at [1035, 658] on li "MSG SportsZone (1386 - amc_msgsportszone_1)" at bounding box center [1012, 655] width 410 height 21
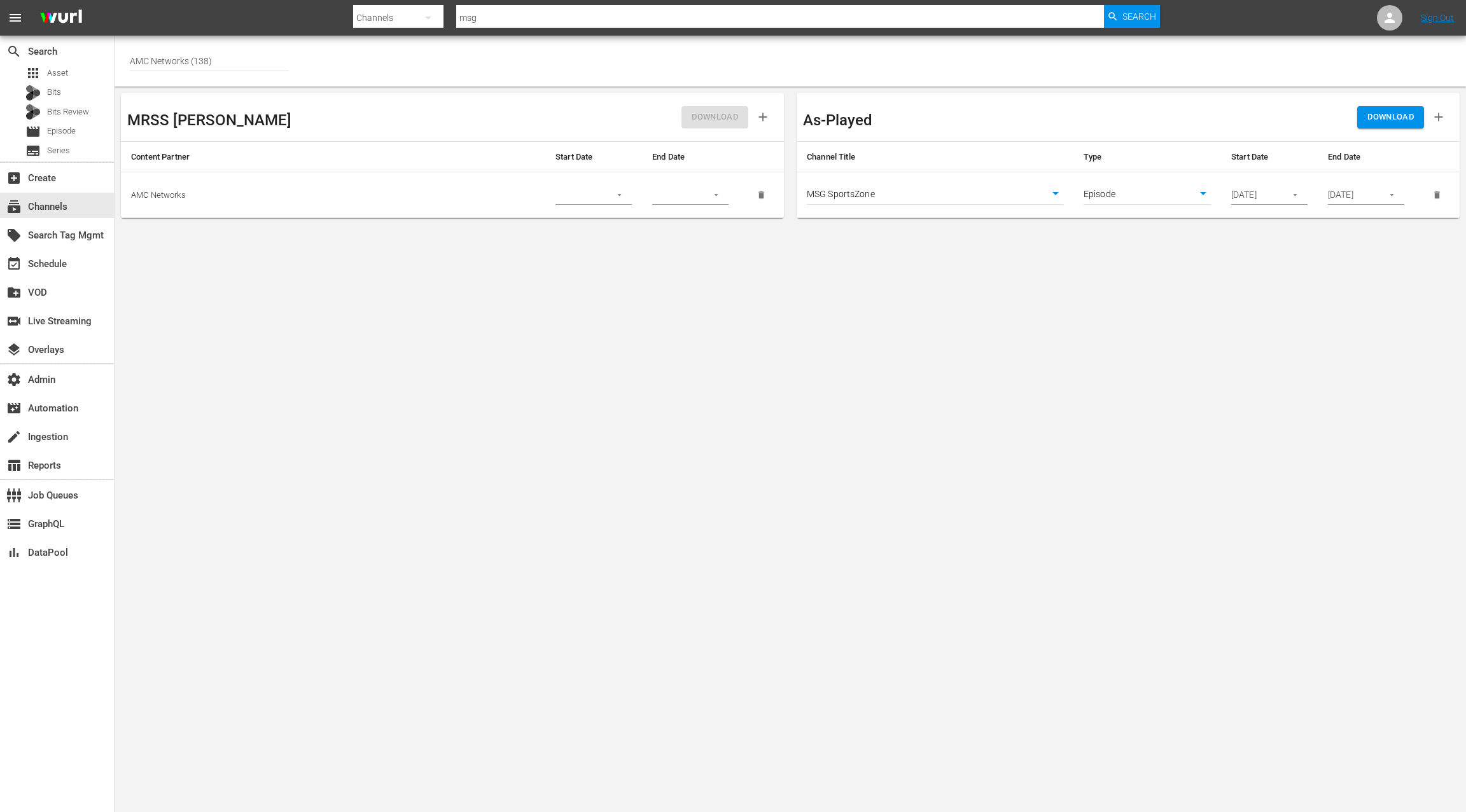
click at [1364, 189] on input "09/30/2025" at bounding box center [1352, 195] width 46 height 19
click at [1392, 196] on icon "button" at bounding box center [1391, 195] width 9 height 9
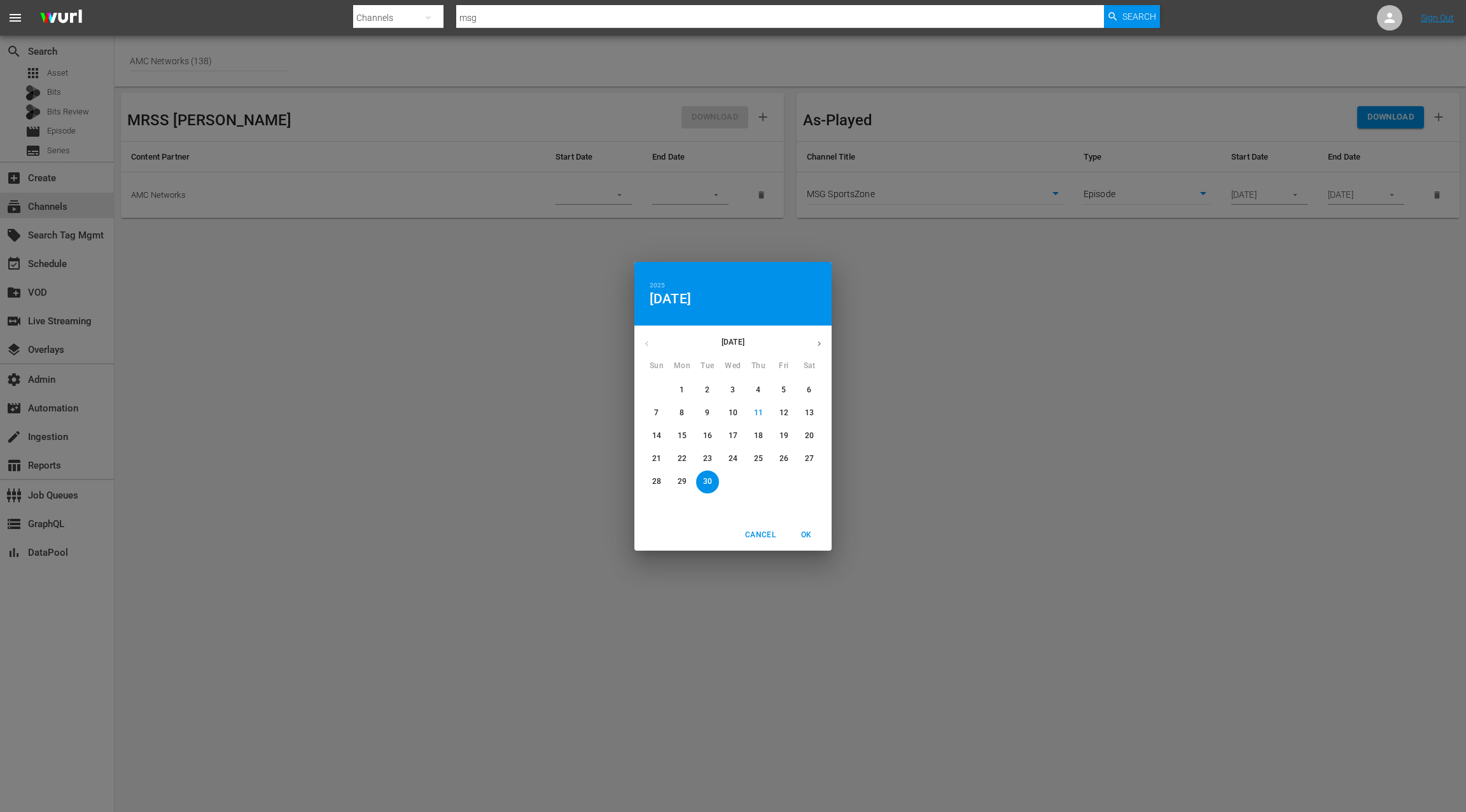
drag, startPoint x: 809, startPoint y: 439, endPoint x: 919, endPoint y: 405, distance: 115.1
click at [809, 439] on p "20" at bounding box center [809, 436] width 9 height 11
drag, startPoint x: 810, startPoint y: 537, endPoint x: 844, endPoint y: 514, distance: 41.0
click at [810, 537] on span "OK" at bounding box center [807, 535] width 30 height 13
type input "09/20/2025"
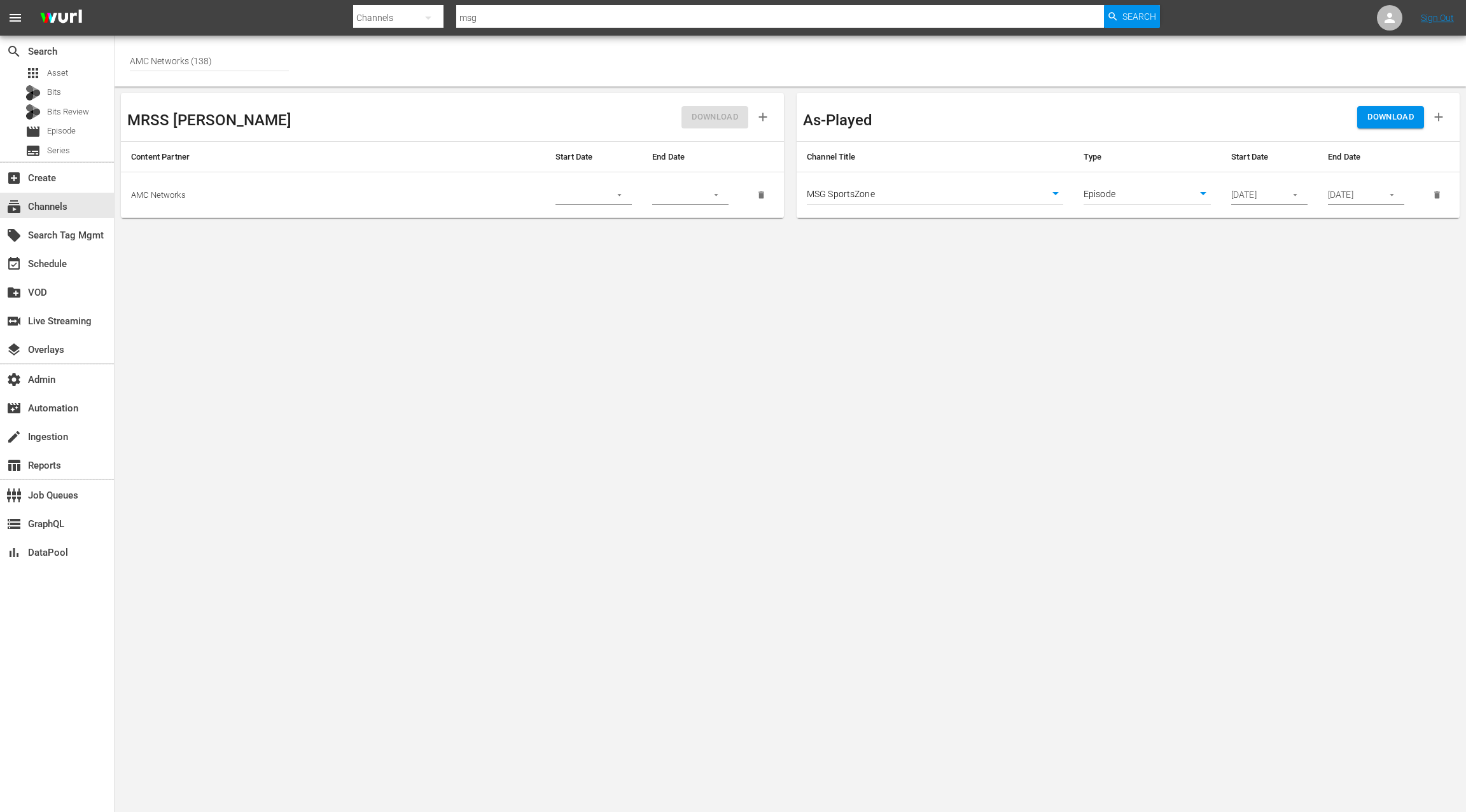
click at [1377, 122] on span "DOWNLOAD" at bounding box center [1391, 117] width 46 height 14
